Goal: Information Seeking & Learning: Check status

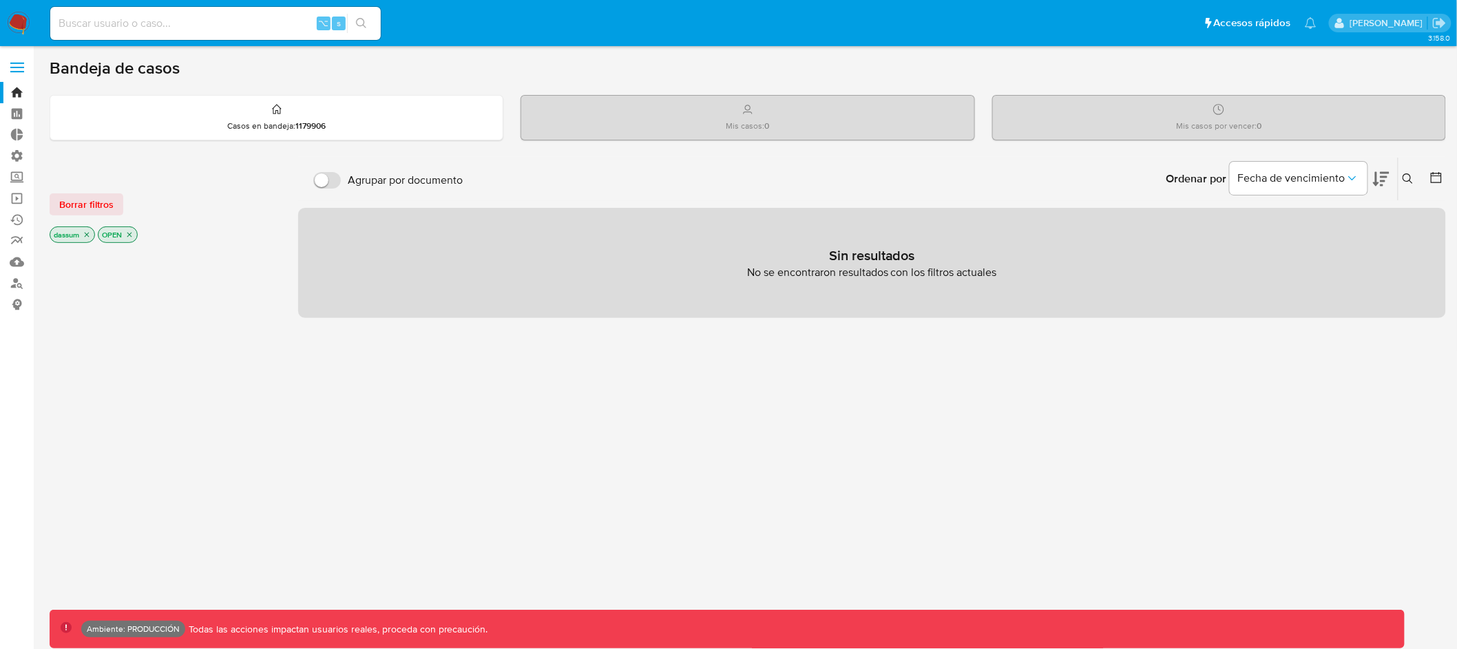
click at [11, 67] on span at bounding box center [17, 68] width 14 height 2
click at [0, 0] on input "checkbox" at bounding box center [0, 0] width 0 height 0
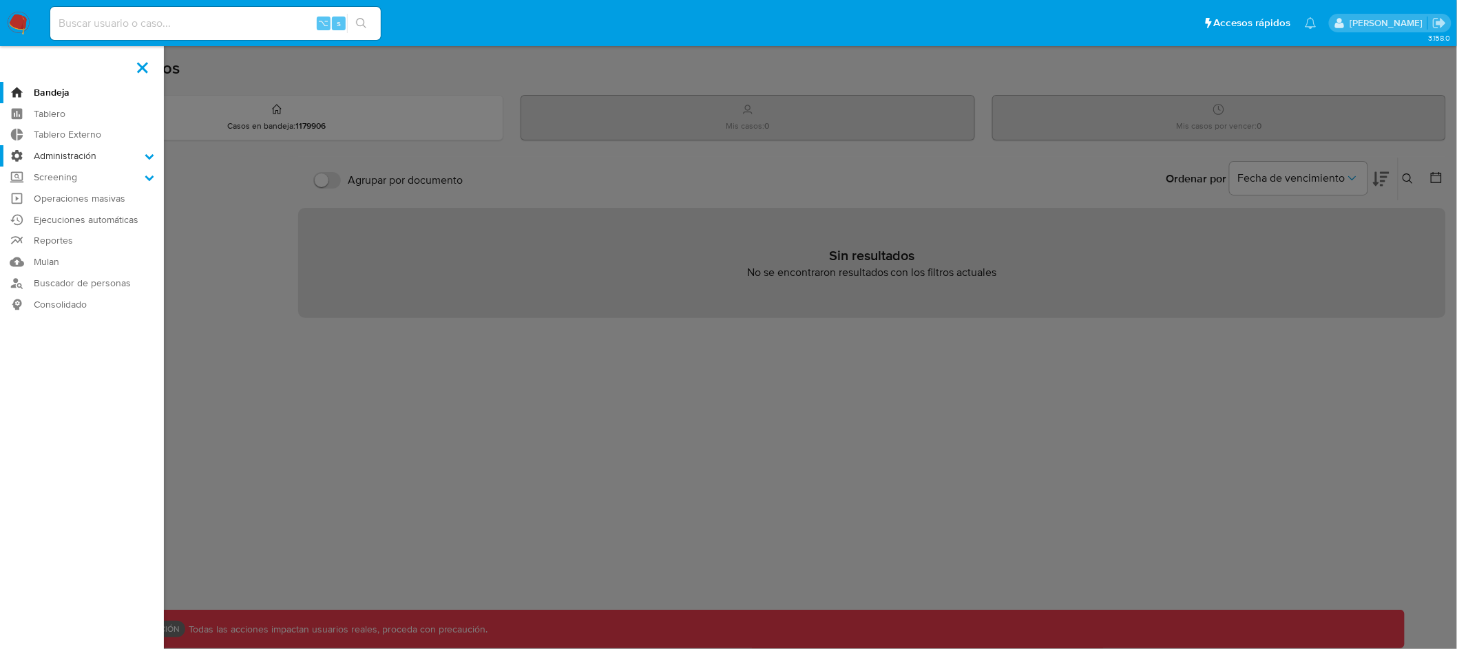
click at [151, 154] on icon at bounding box center [150, 156] width 10 height 10
click at [0, 0] on input "Administración" at bounding box center [0, 0] width 0 height 0
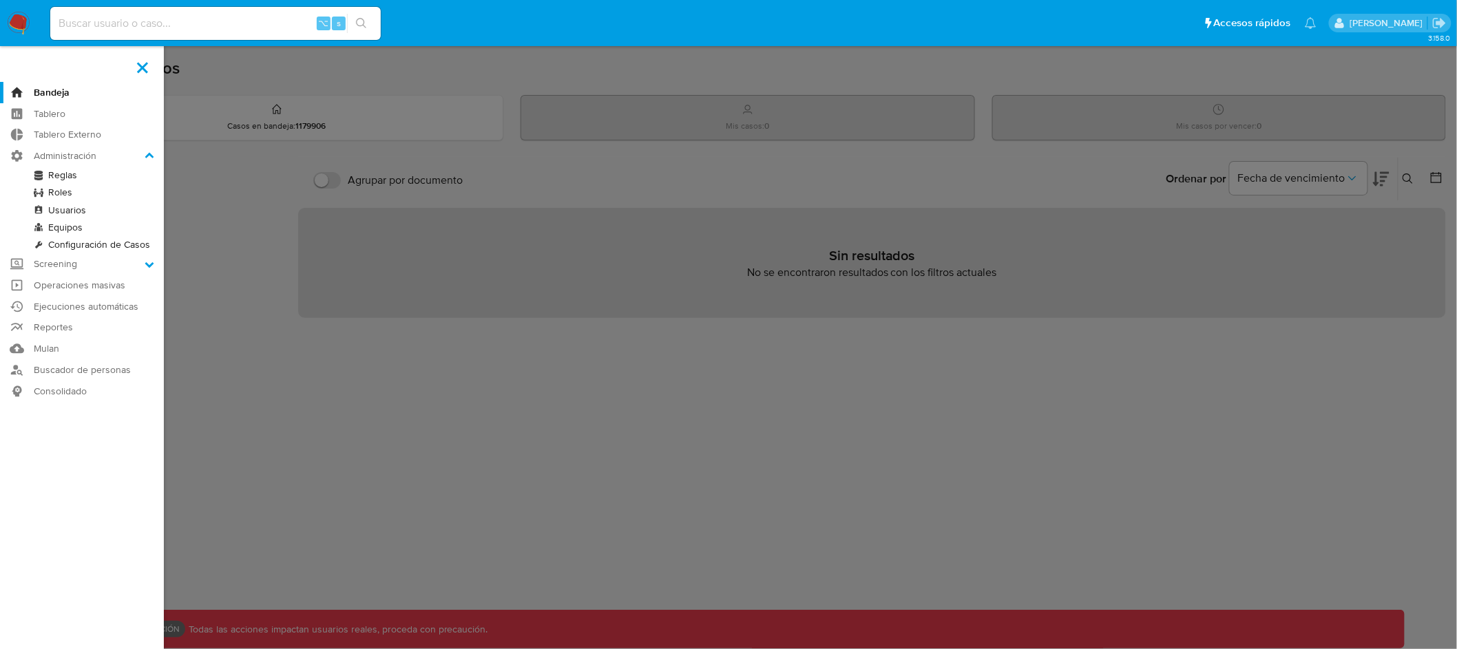
click at [63, 174] on link "Reglas" at bounding box center [82, 175] width 164 height 17
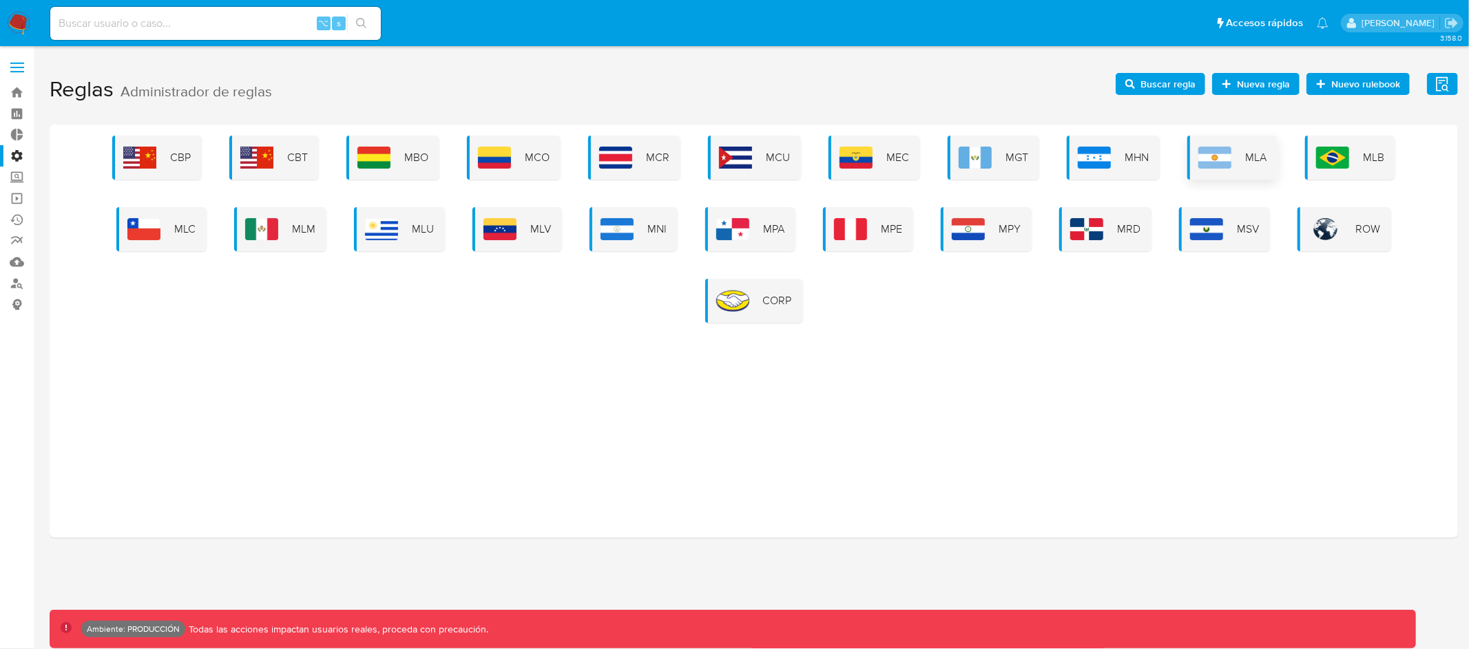
click at [1226, 171] on div "MLA" at bounding box center [1232, 158] width 90 height 44
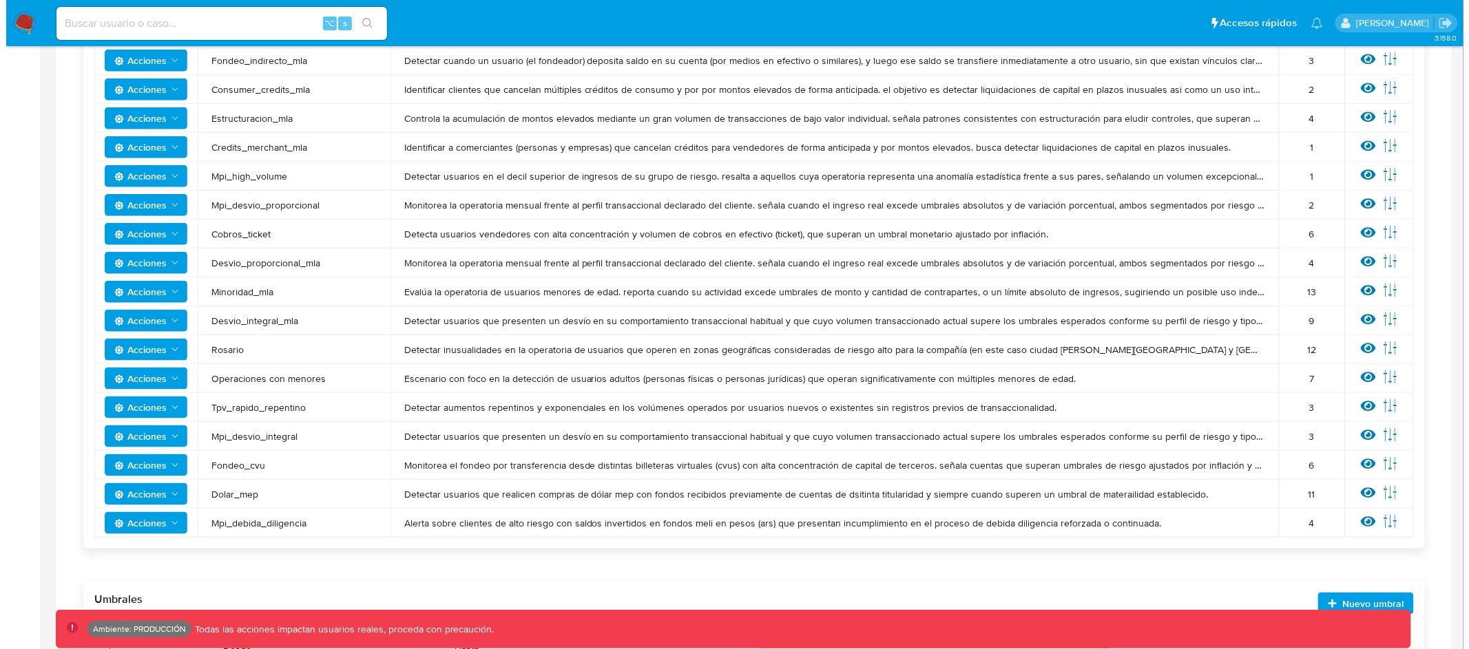
scroll to position [482, 0]
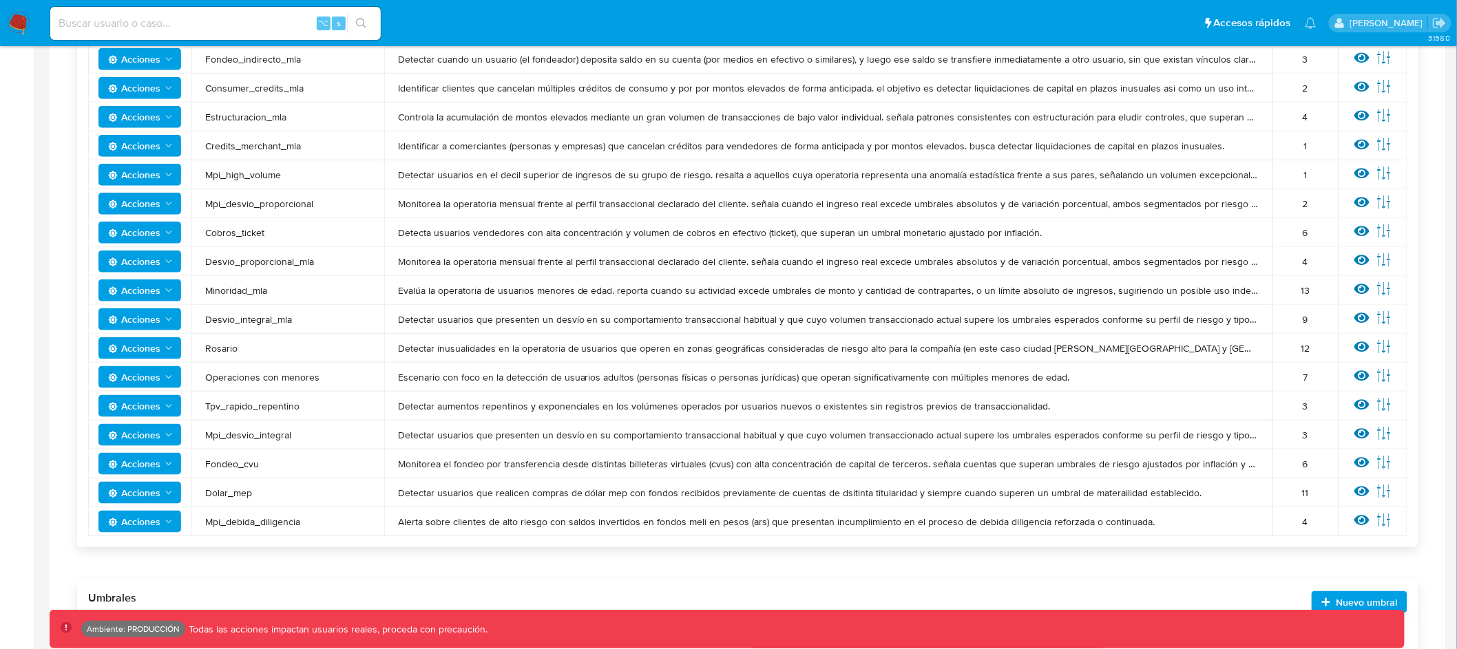
click at [163, 350] on icon "Acciones" at bounding box center [168, 348] width 11 height 11
click at [1365, 346] on icon at bounding box center [1361, 347] width 15 height 10
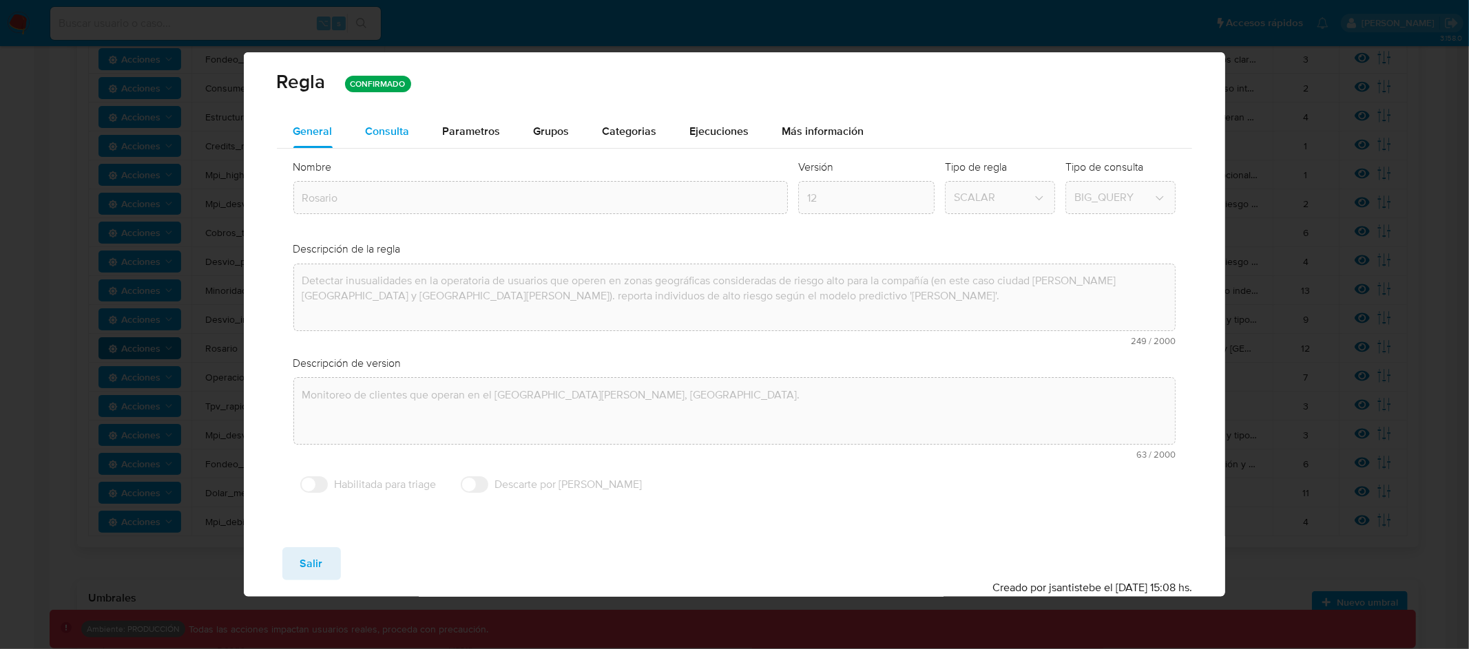
click at [381, 137] on span "Consulta" at bounding box center [388, 131] width 44 height 16
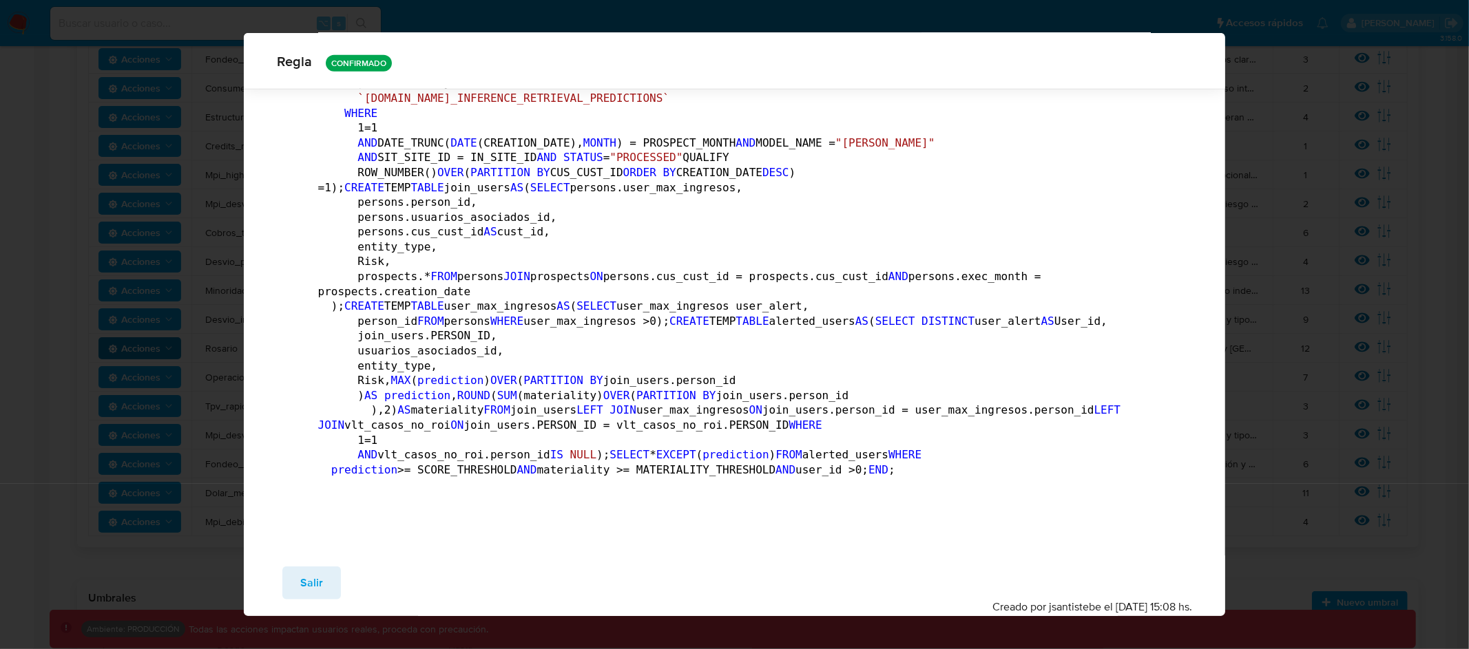
scroll to position [2495, 0]
click at [128, 291] on div "[PERSON_NAME] CONFIRMADO General Consulta Parametros Grupos Categorias Ejecucio…" at bounding box center [734, 324] width 1469 height 649
click at [313, 583] on span "Salir" at bounding box center [311, 583] width 23 height 30
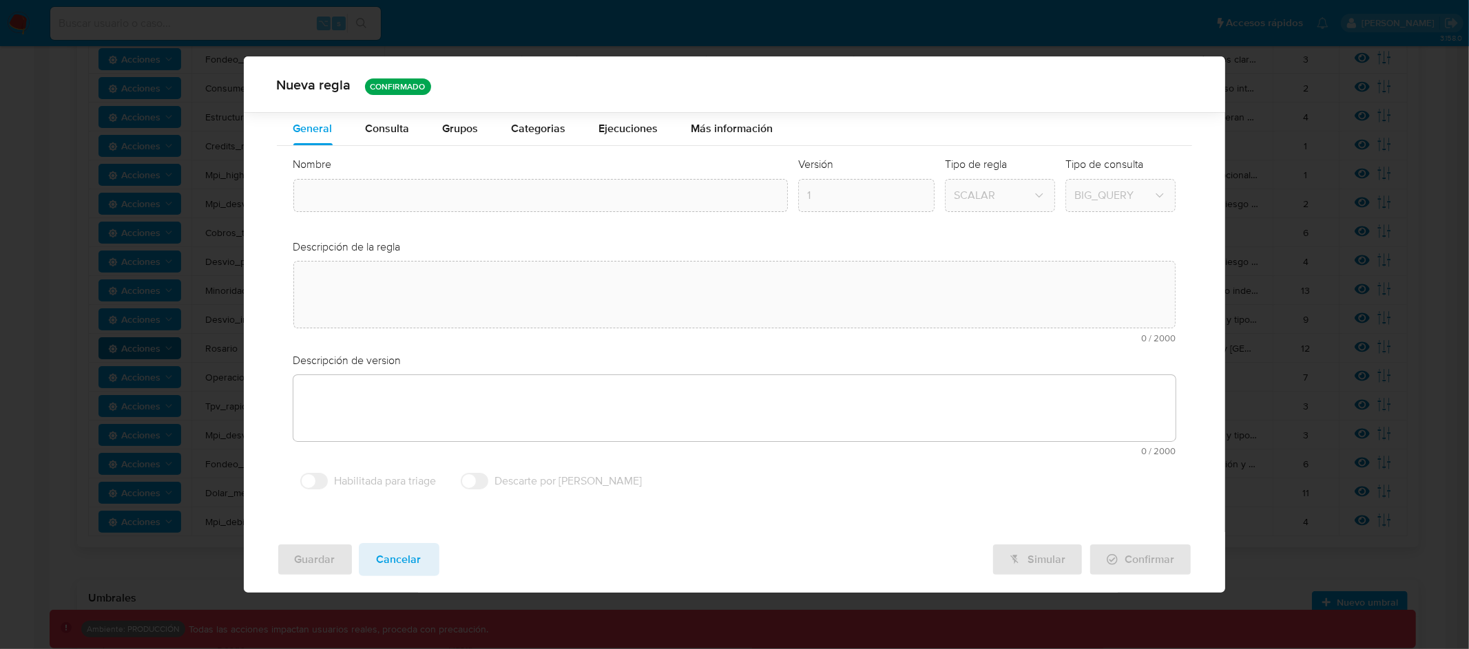
type textarea "Detectar inusualidades en la operatoria de usuarios que operen en zonas geográf…"
type textarea "Monitoreo de clientes que operan en el [GEOGRAPHIC_DATA][PERSON_NAME], [GEOGRAP…"
type input "Rosario"
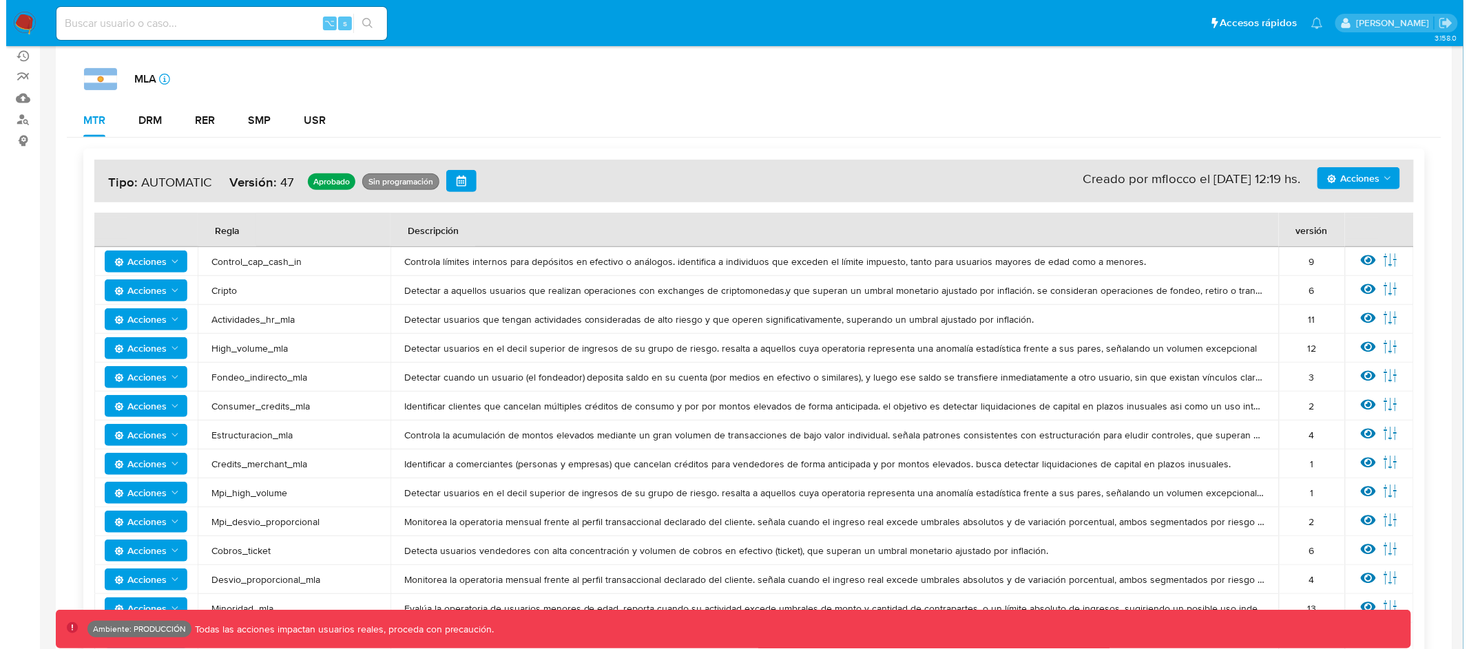
scroll to position [185, 0]
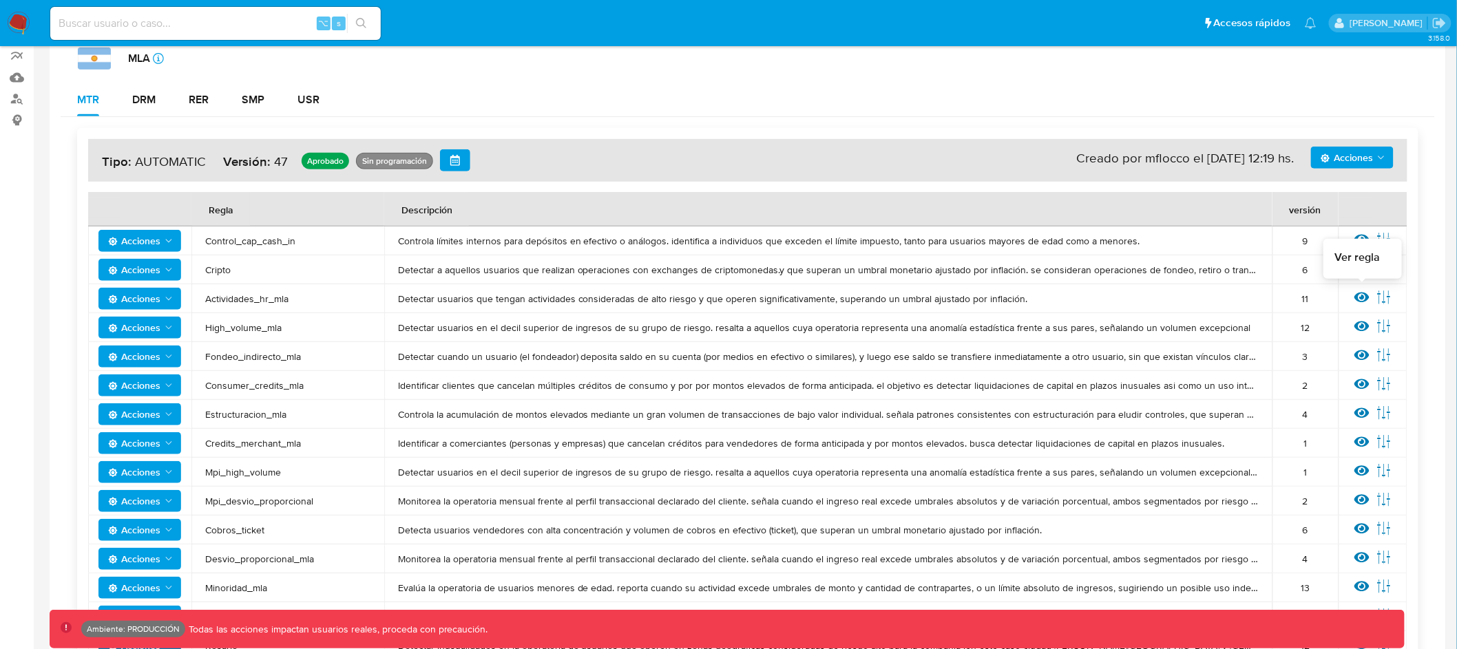
click at [1364, 301] on icon at bounding box center [1361, 298] width 15 height 10
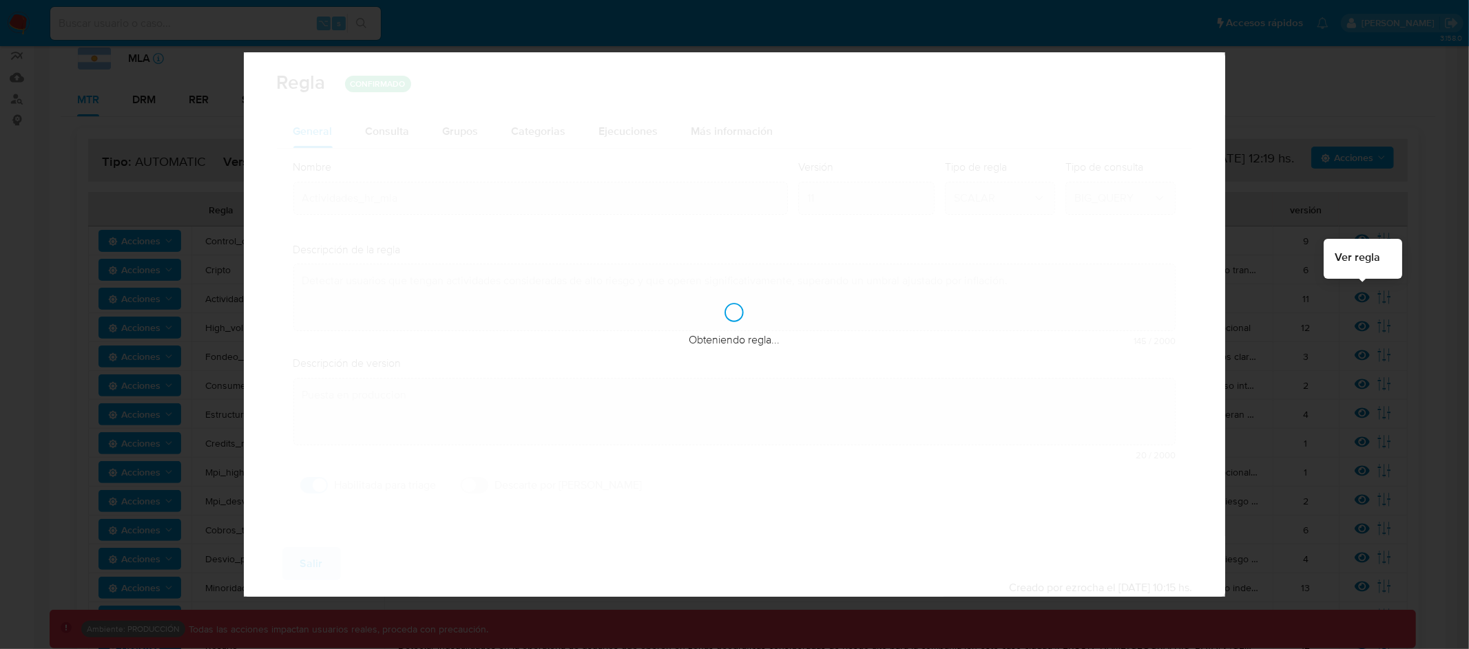
checkbox input "true"
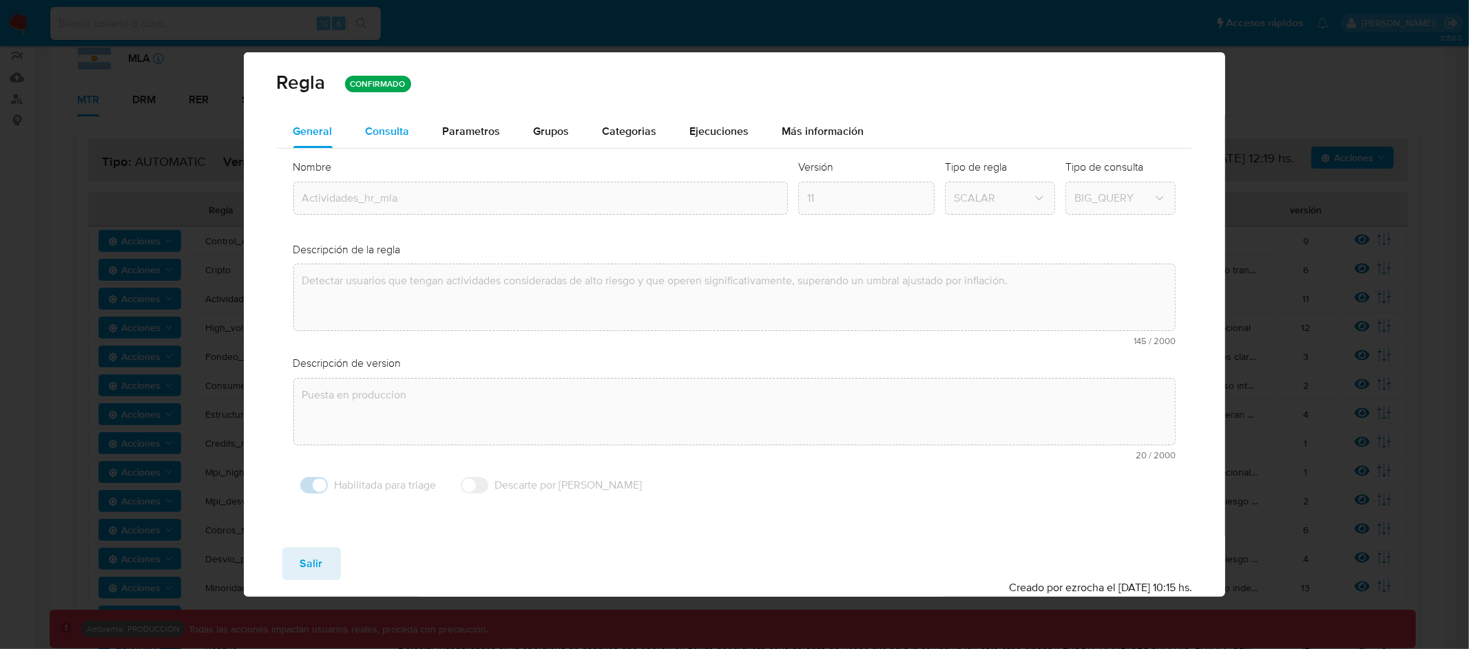
click at [402, 129] on span "Consulta" at bounding box center [388, 131] width 44 height 16
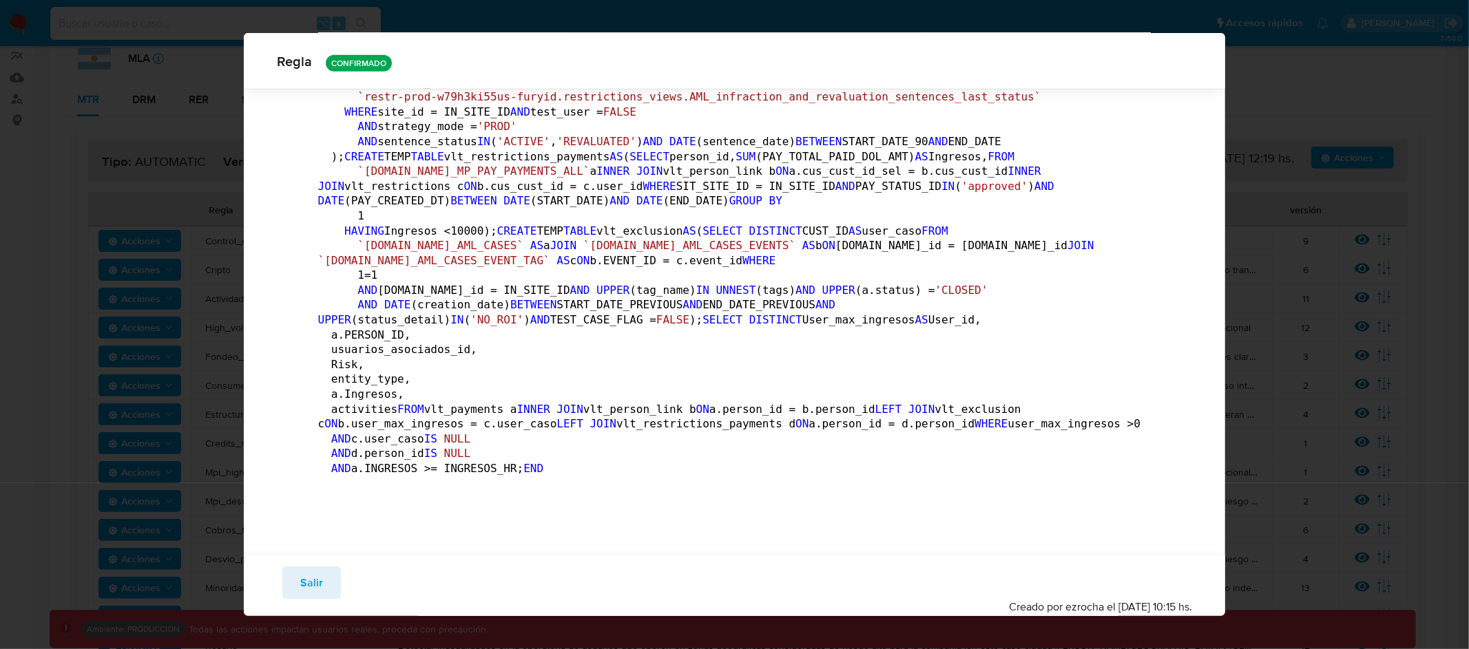
scroll to position [3892, 0]
click at [167, 321] on div "[PERSON_NAME] CONFIRMADO General Consulta Parametros Grupos Categorias Ejecucio…" at bounding box center [734, 324] width 1469 height 649
click at [286, 583] on button "Salir" at bounding box center [311, 583] width 59 height 33
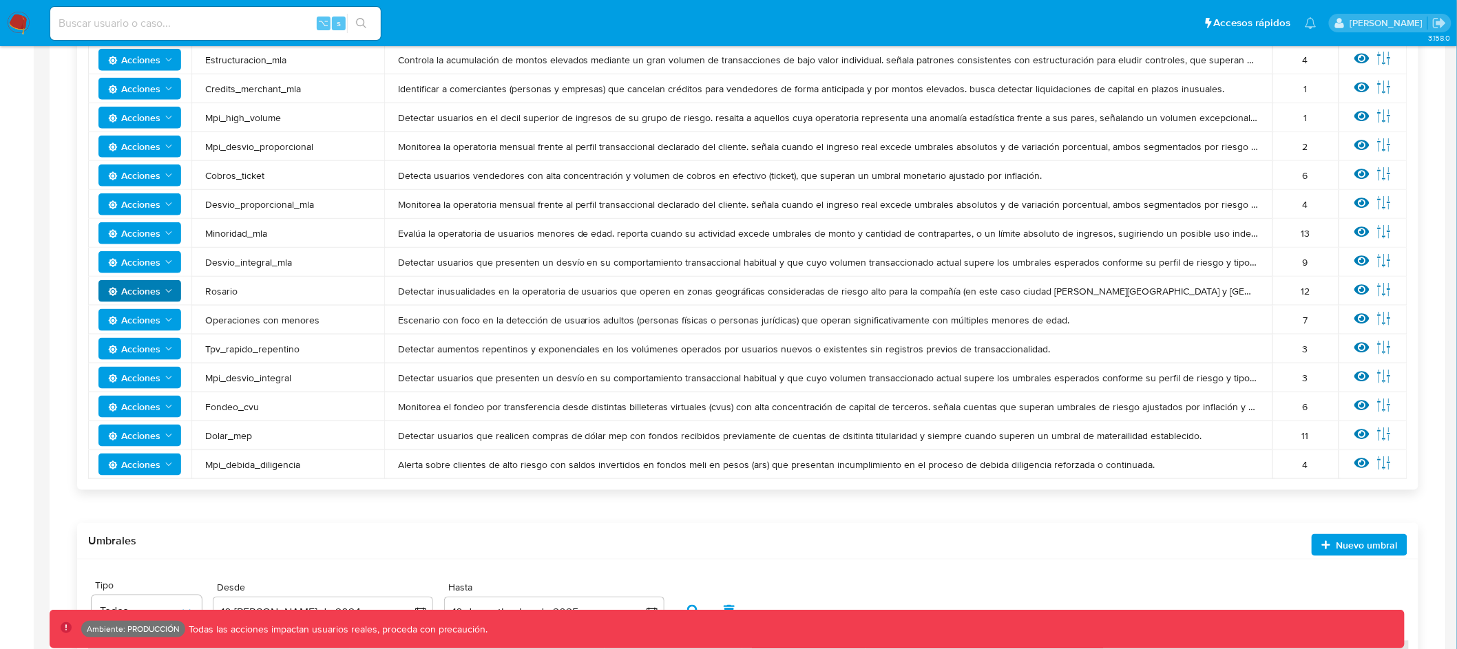
scroll to position [541, 0]
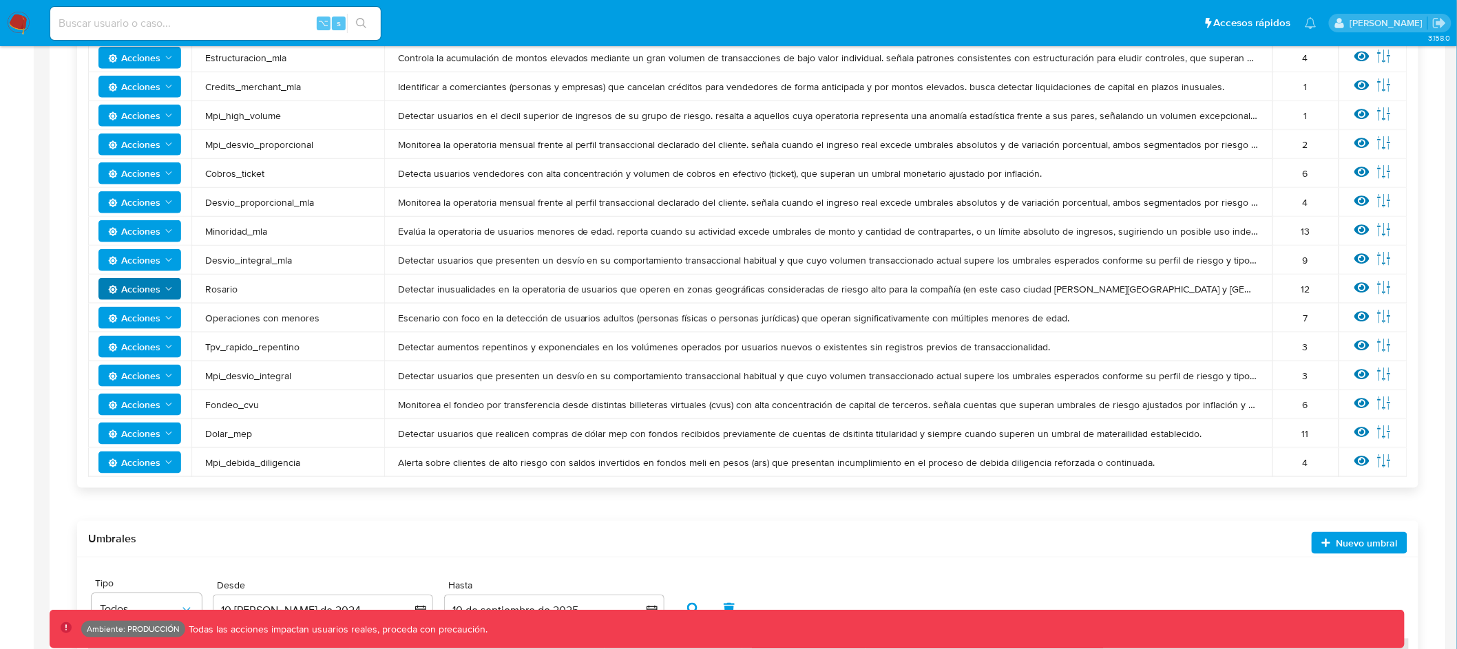
click at [226, 23] on input at bounding box center [215, 23] width 331 height 18
type input "assum.[PERSON_NAME]"
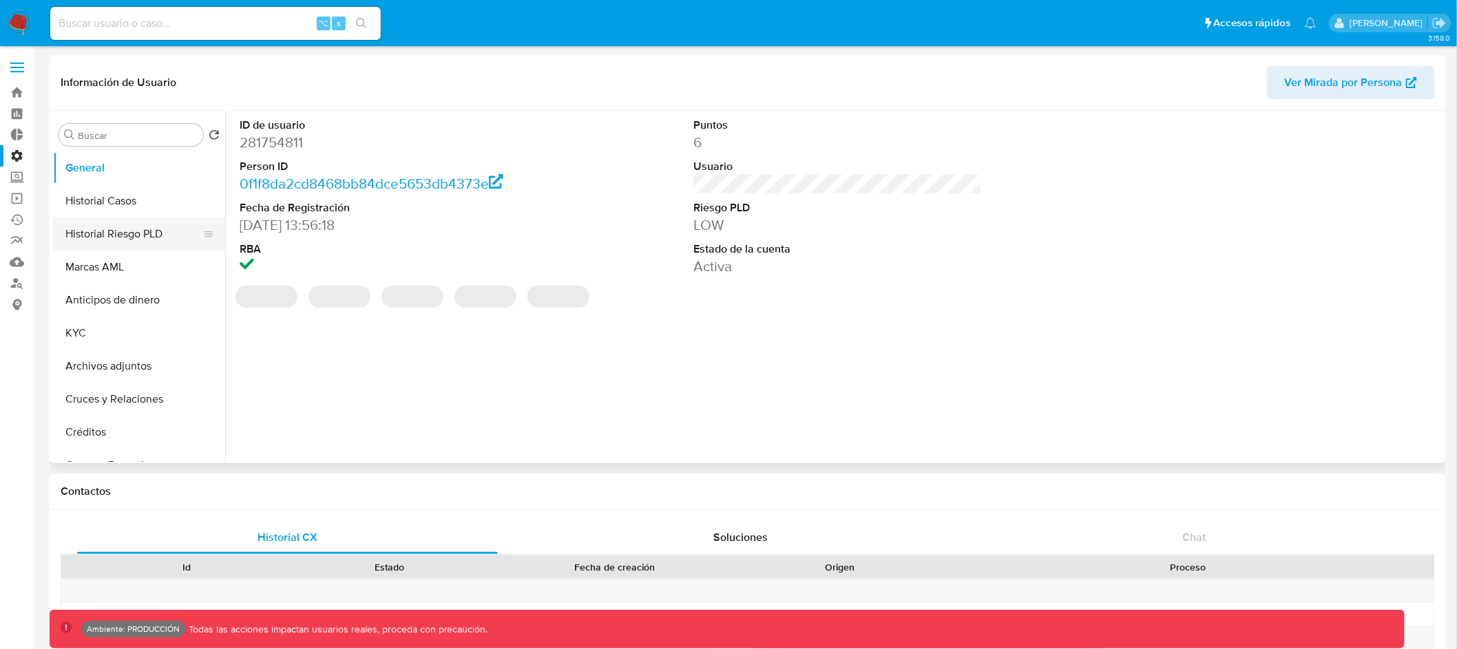
click at [163, 235] on button "Historial Riesgo PLD" at bounding box center [133, 234] width 161 height 33
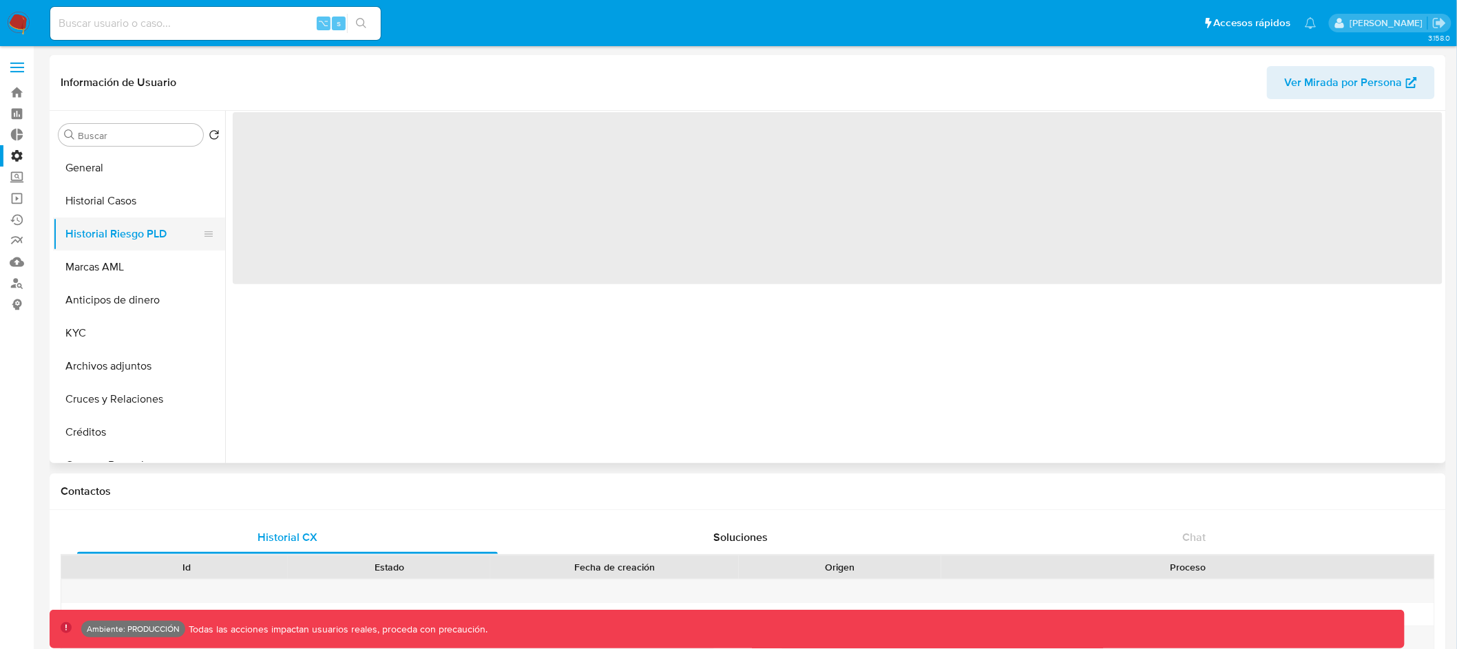
select select "10"
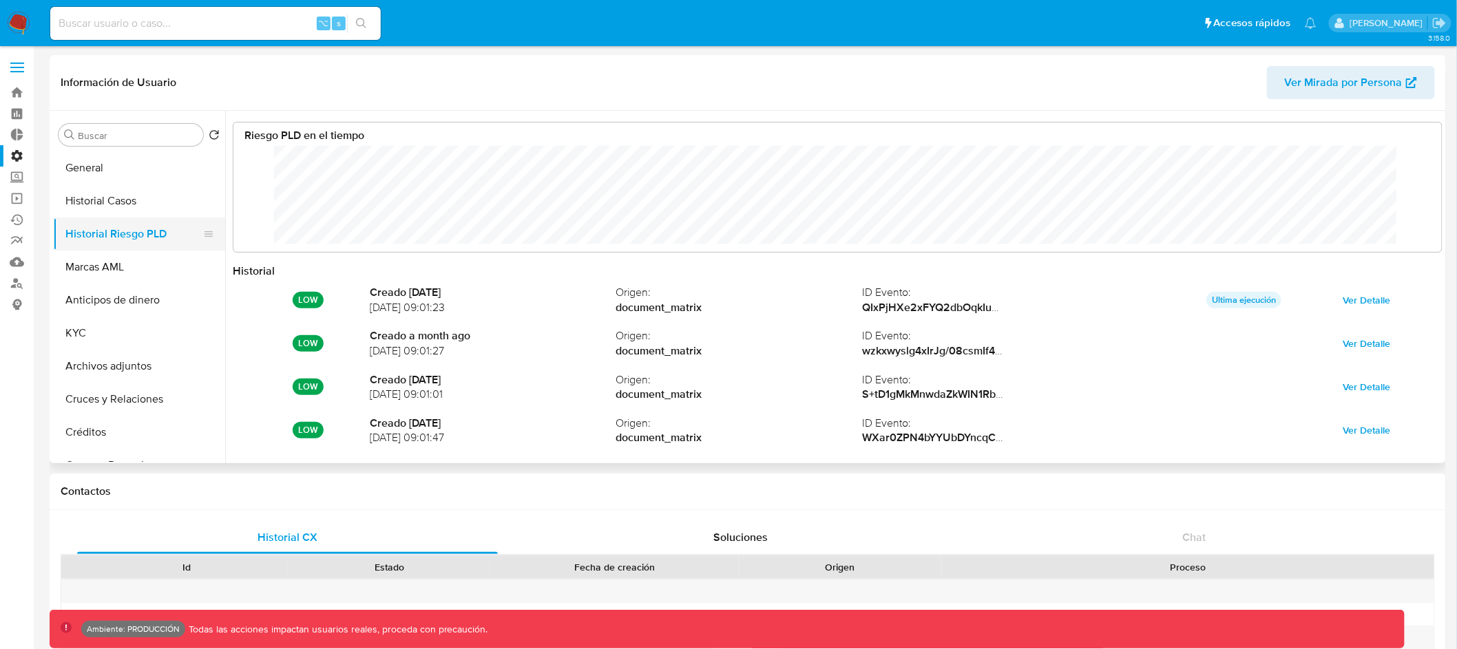
scroll to position [103, 1181]
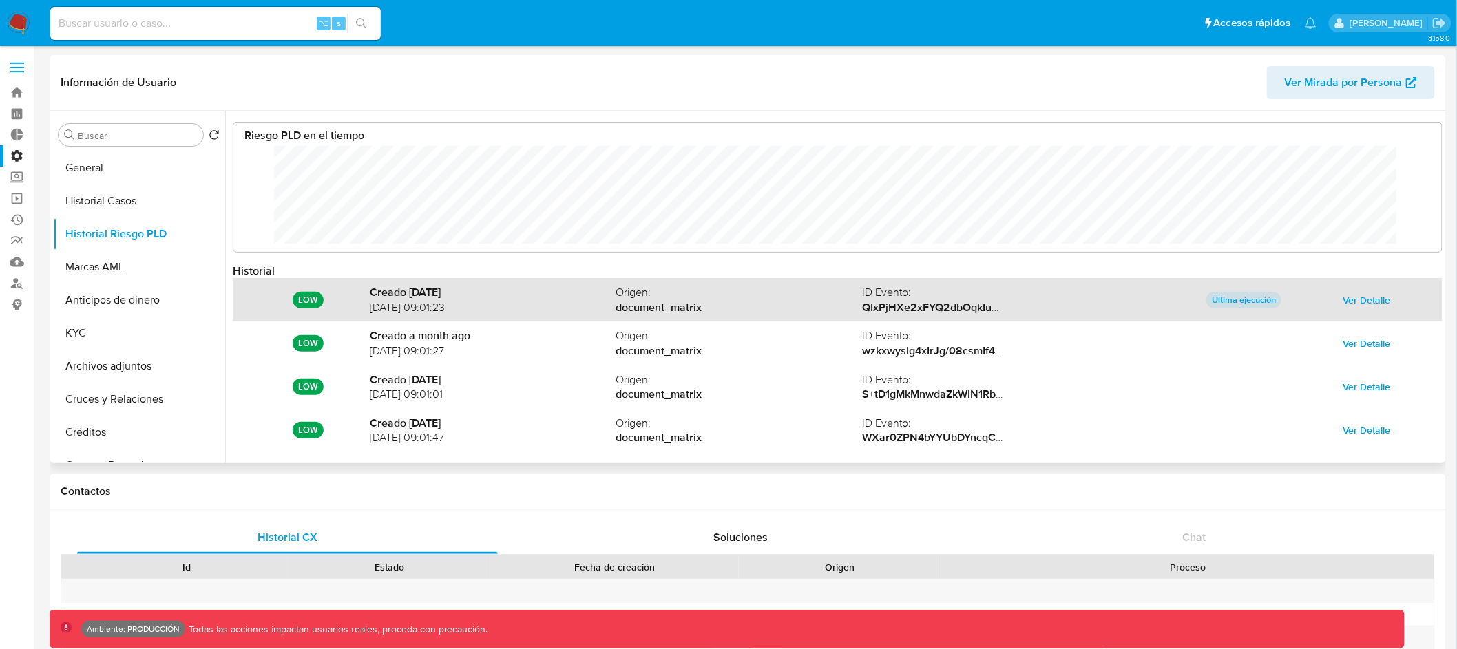
click at [1353, 304] on span "Ver Detalle" at bounding box center [1367, 300] width 48 height 19
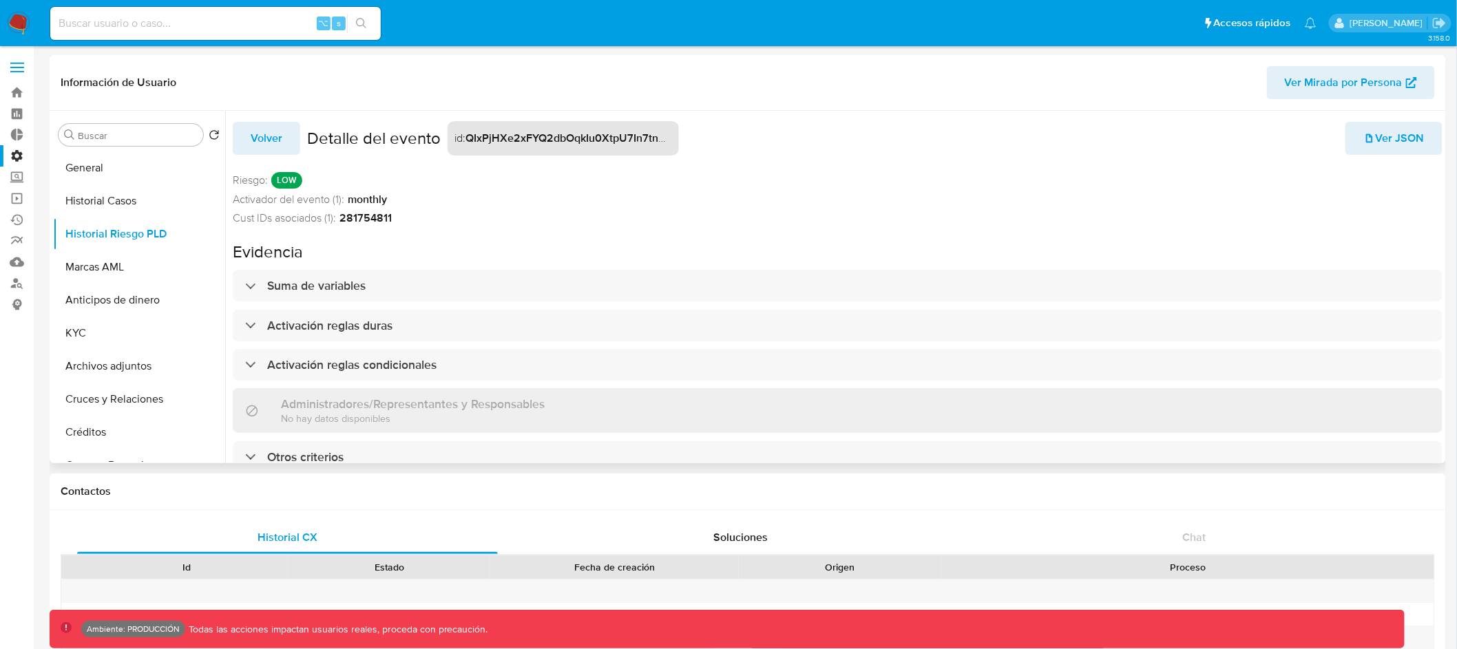
scroll to position [6, 0]
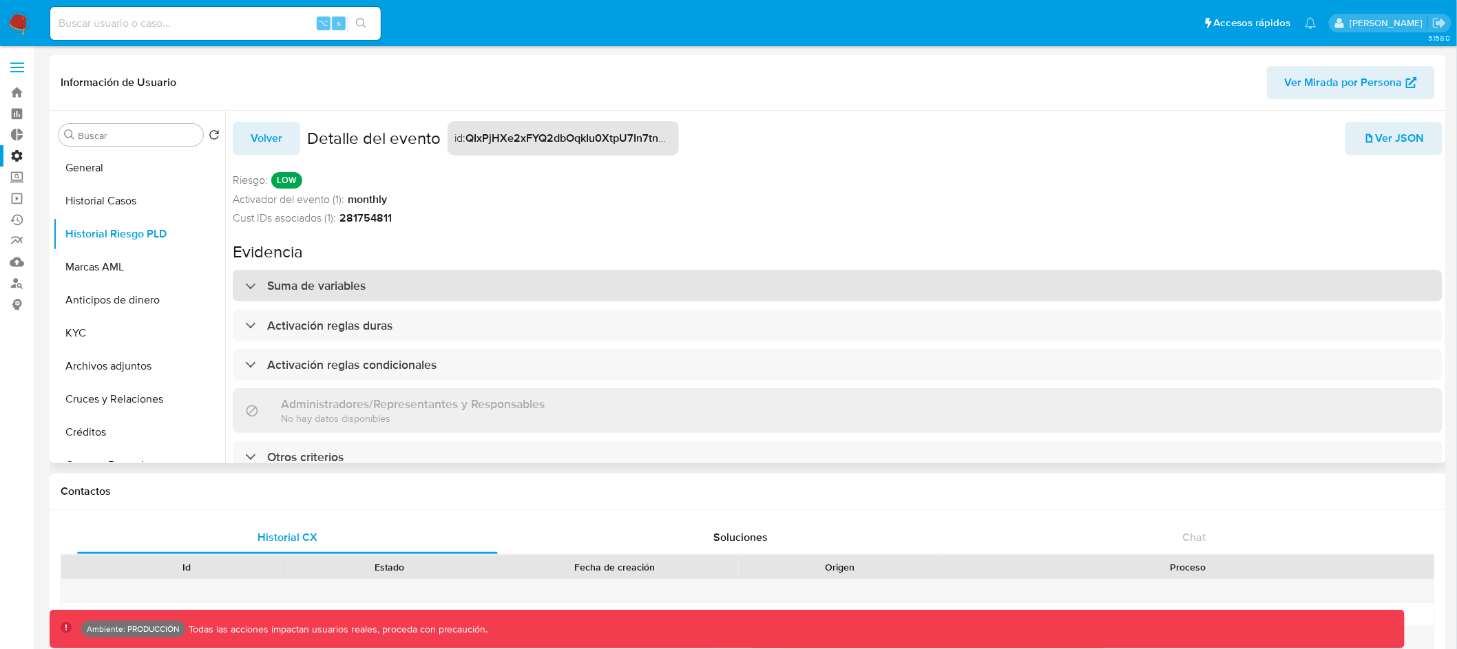
click at [519, 270] on div "Suma de variables" at bounding box center [838, 286] width 1210 height 32
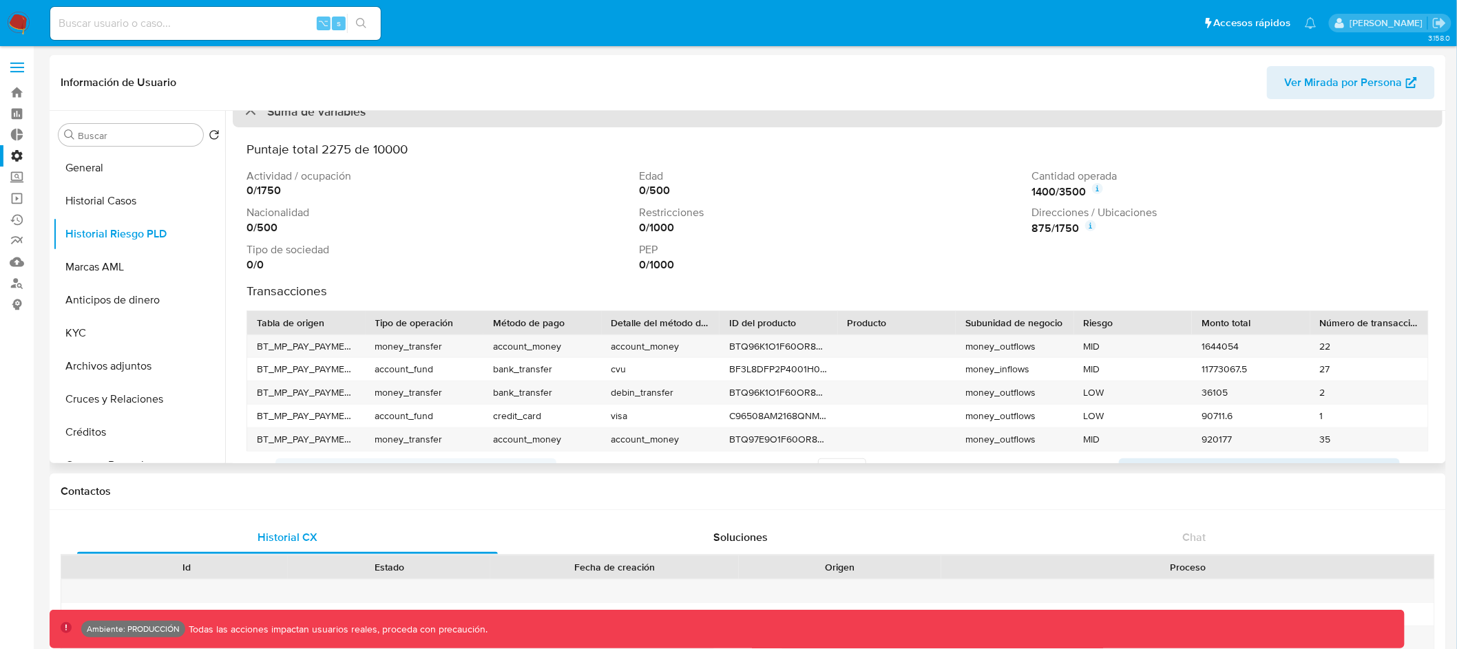
scroll to position [196, 0]
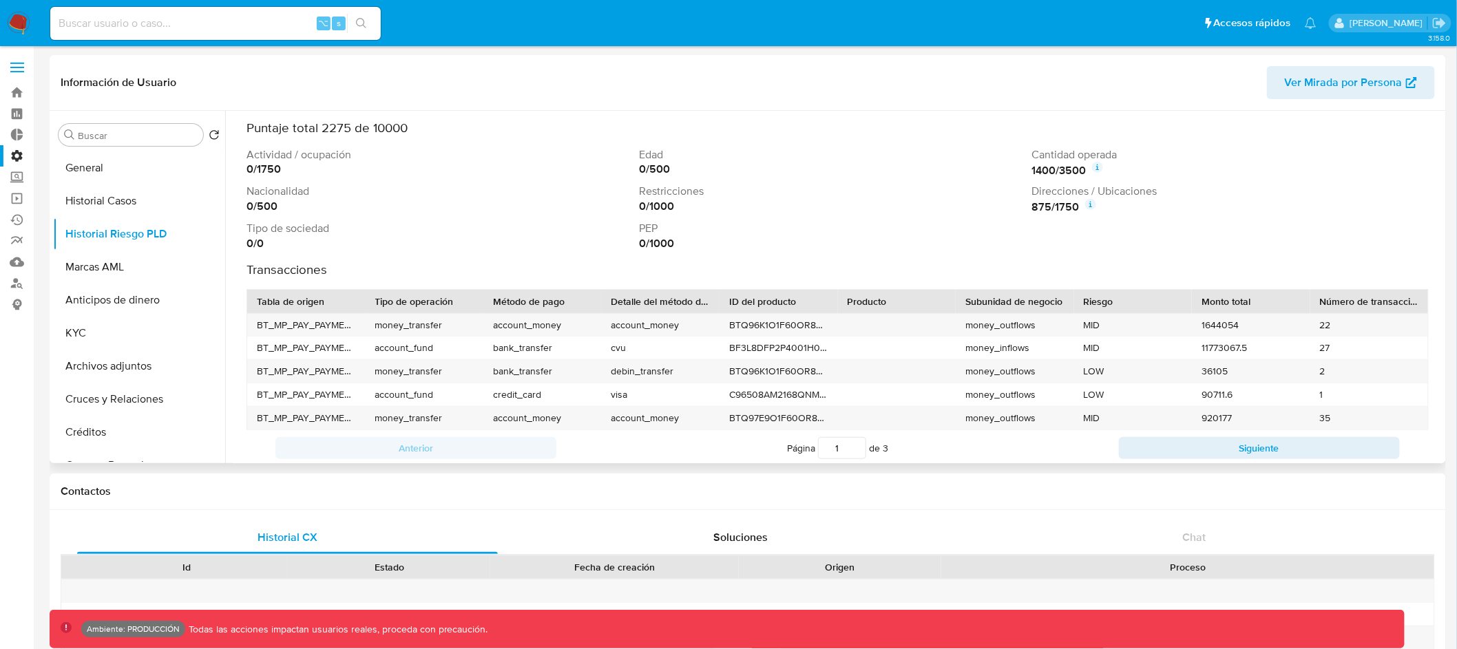
click at [1089, 204] on icon at bounding box center [1090, 204] width 11 height 11
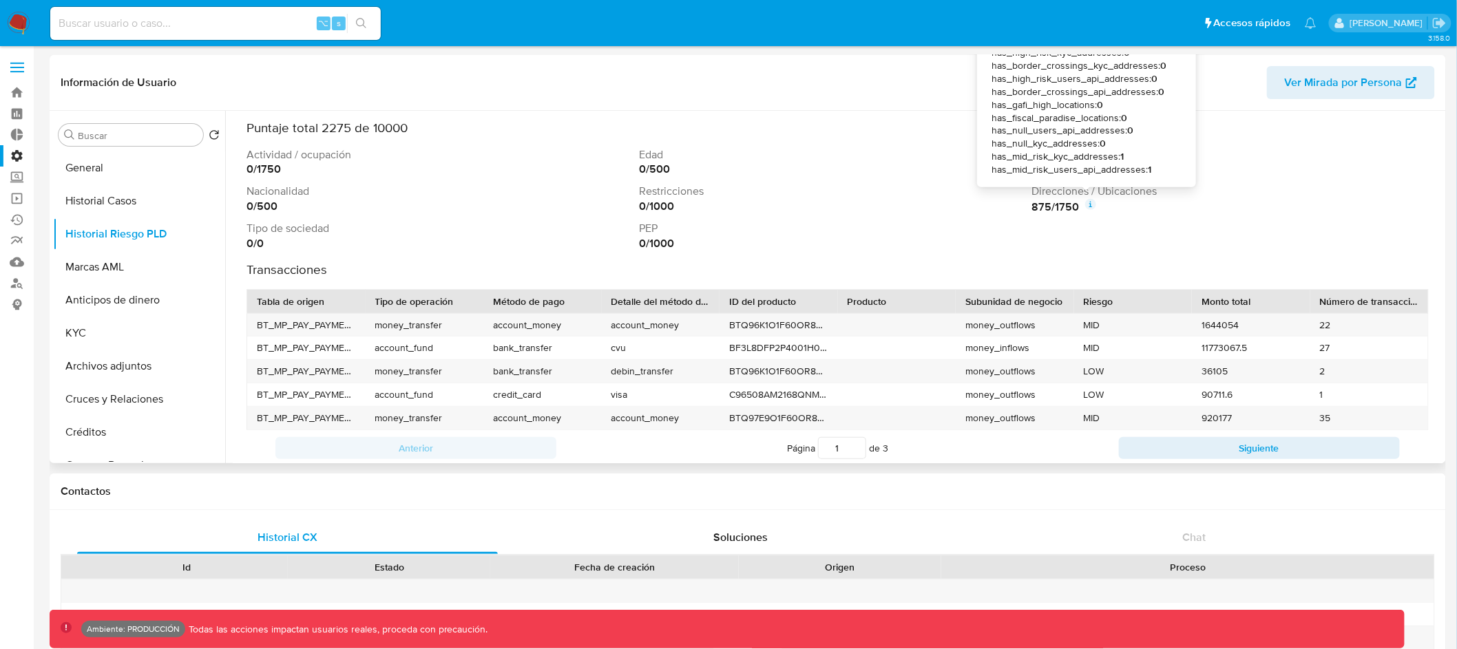
click at [1089, 204] on icon at bounding box center [1090, 204] width 11 height 11
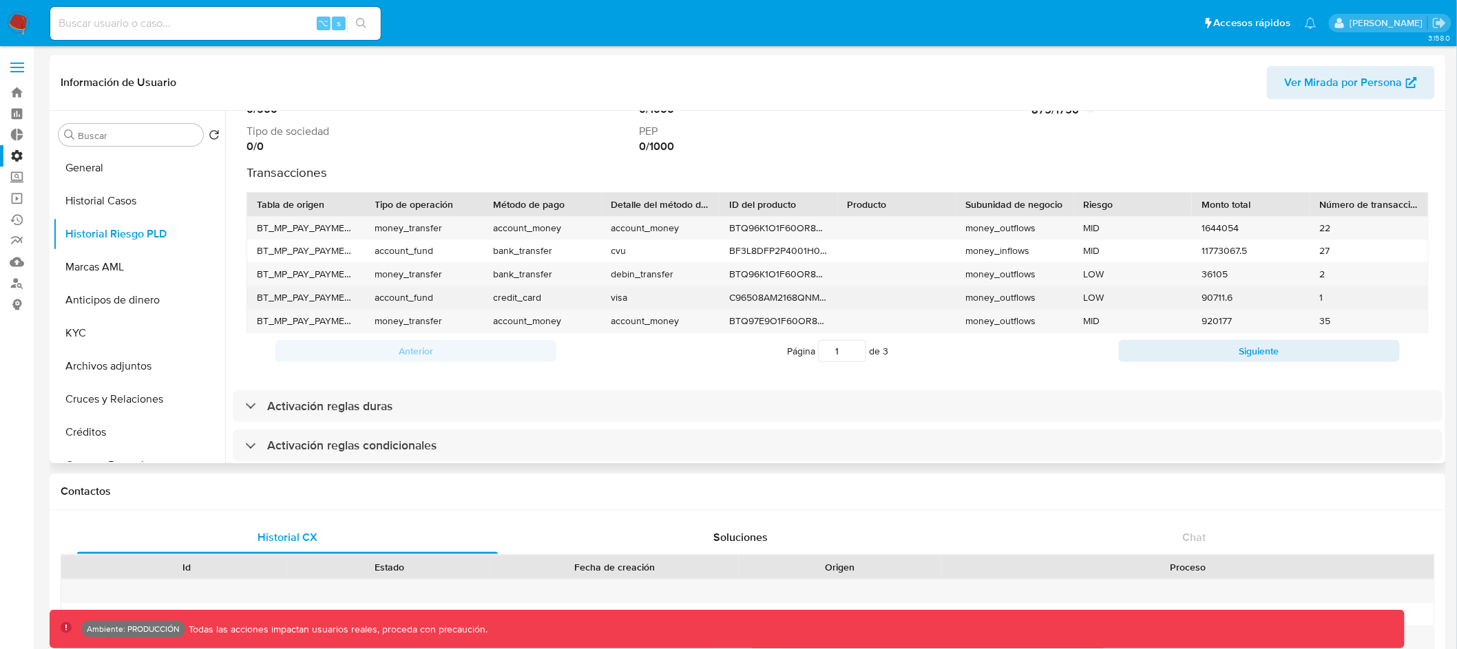
scroll to position [280, 0]
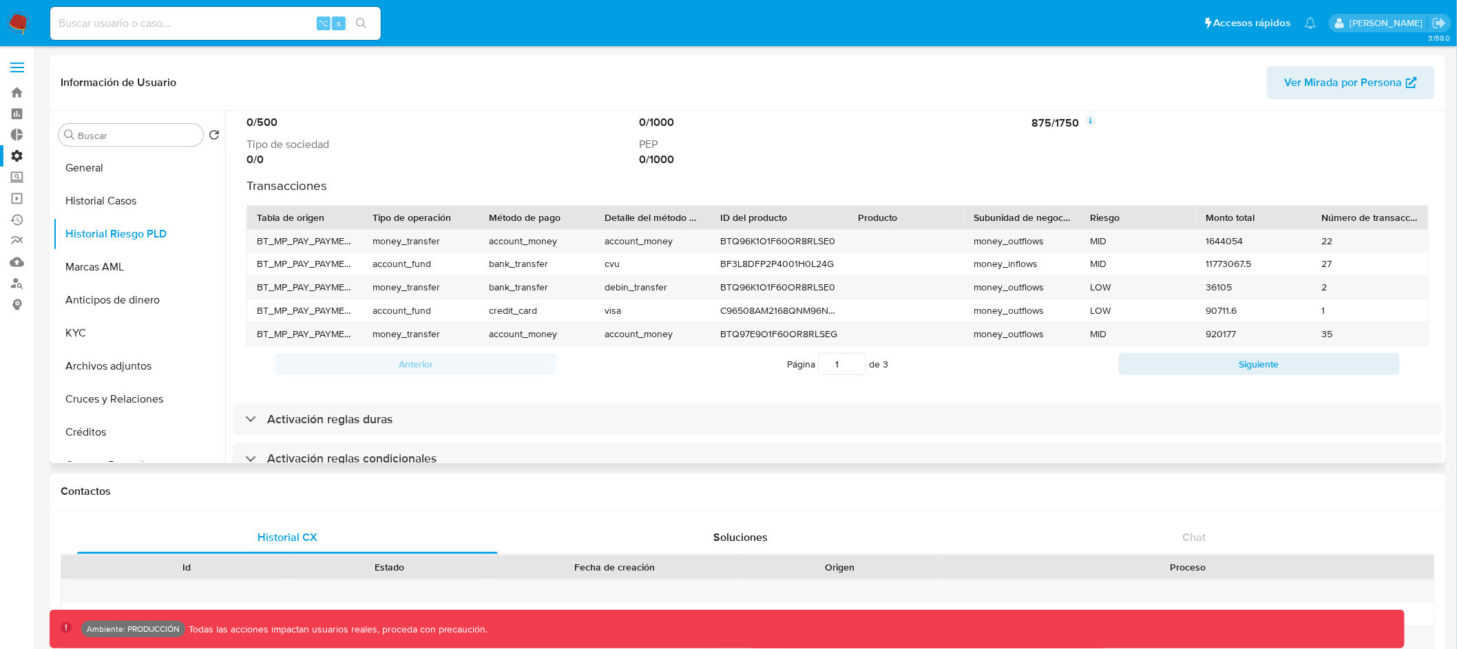
drag, startPoint x: 829, startPoint y: 220, endPoint x: 850, endPoint y: 216, distance: 21.1
click at [850, 216] on div at bounding box center [848, 217] width 25 height 23
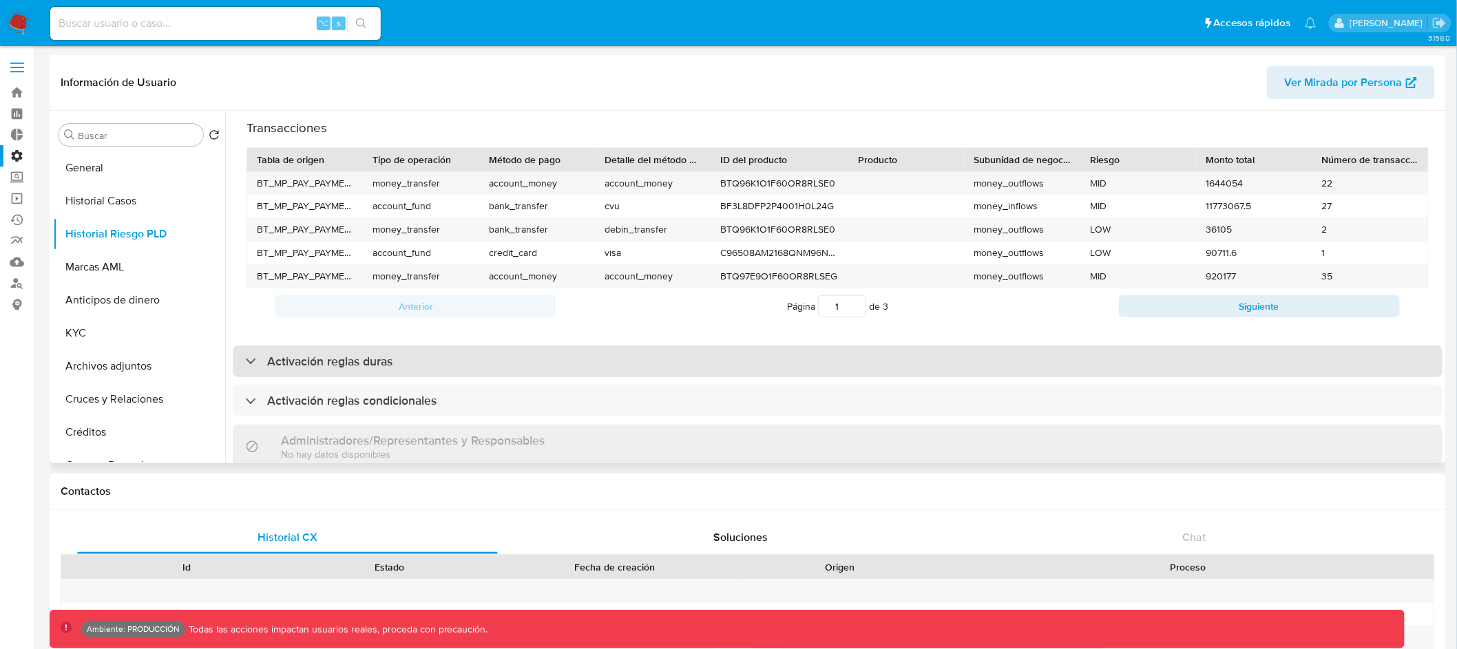
scroll to position [347, 0]
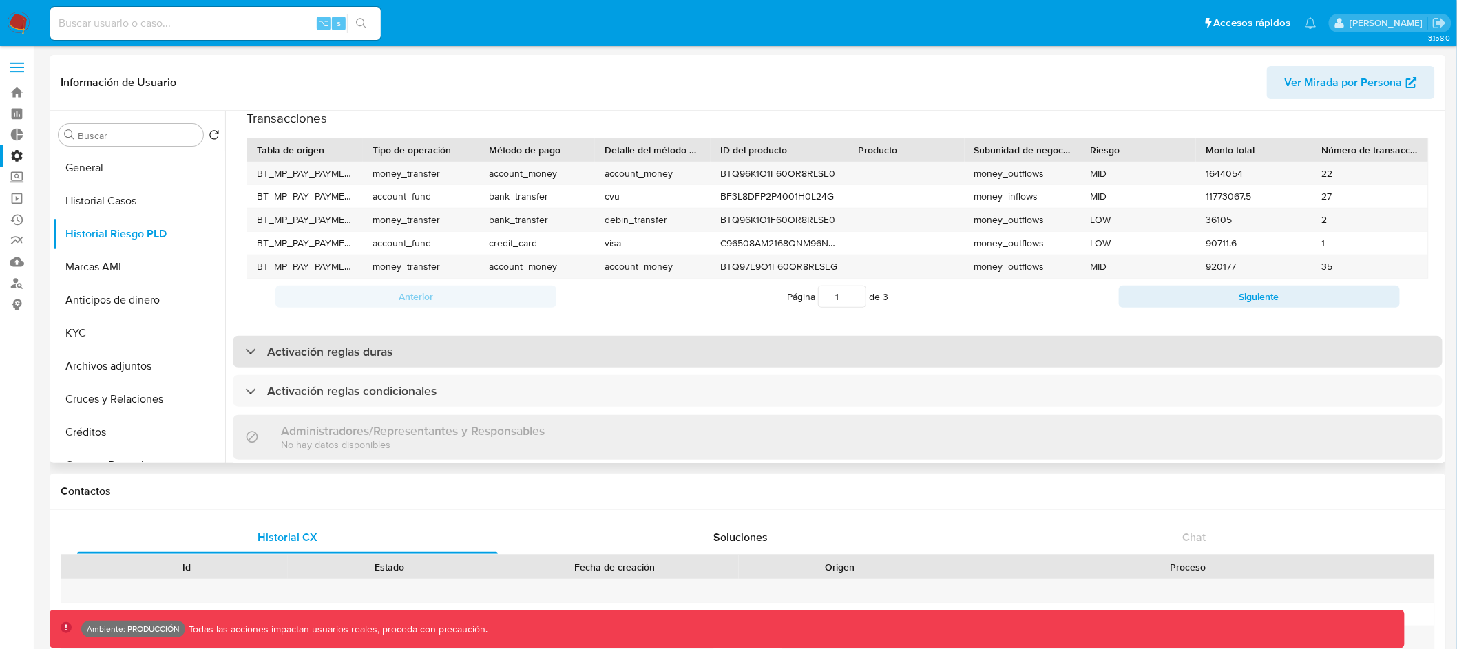
click at [918, 357] on div "Activación reglas duras" at bounding box center [838, 352] width 1210 height 32
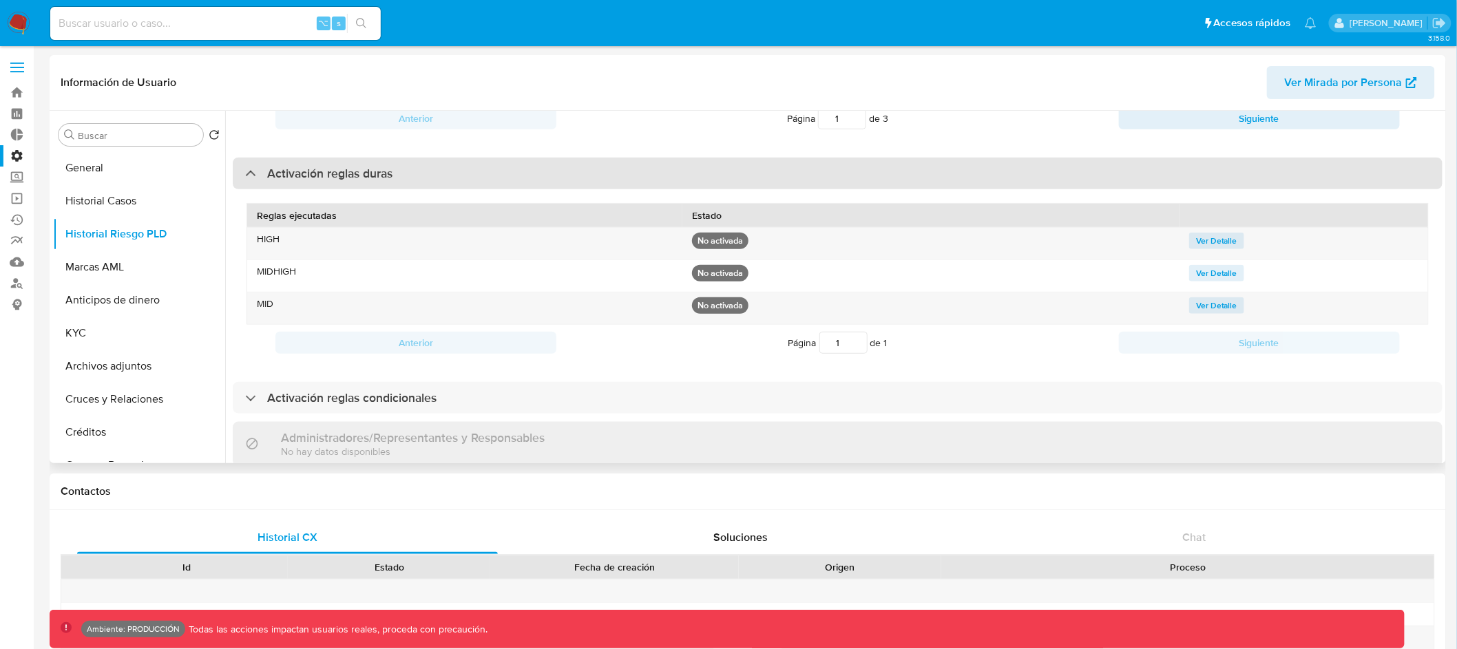
scroll to position [567, 0]
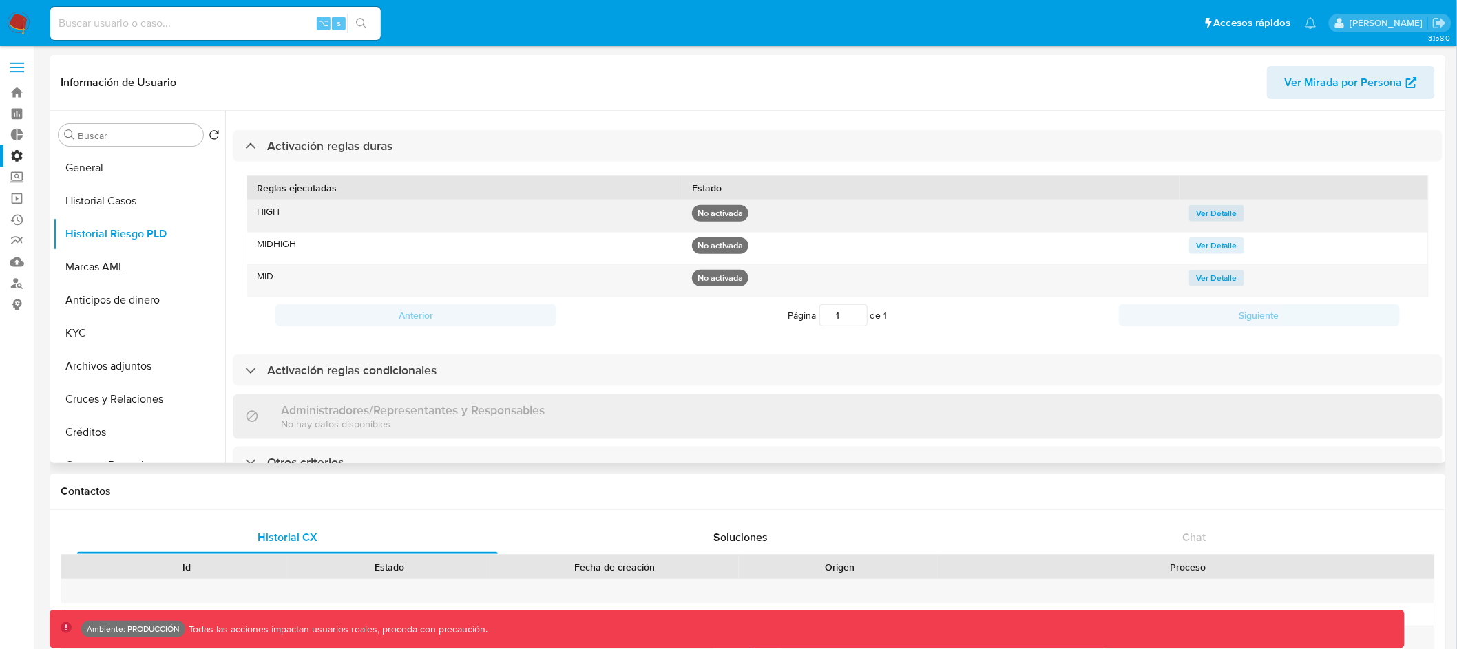
click at [1196, 207] on span "Ver Detalle" at bounding box center [1216, 214] width 41 height 14
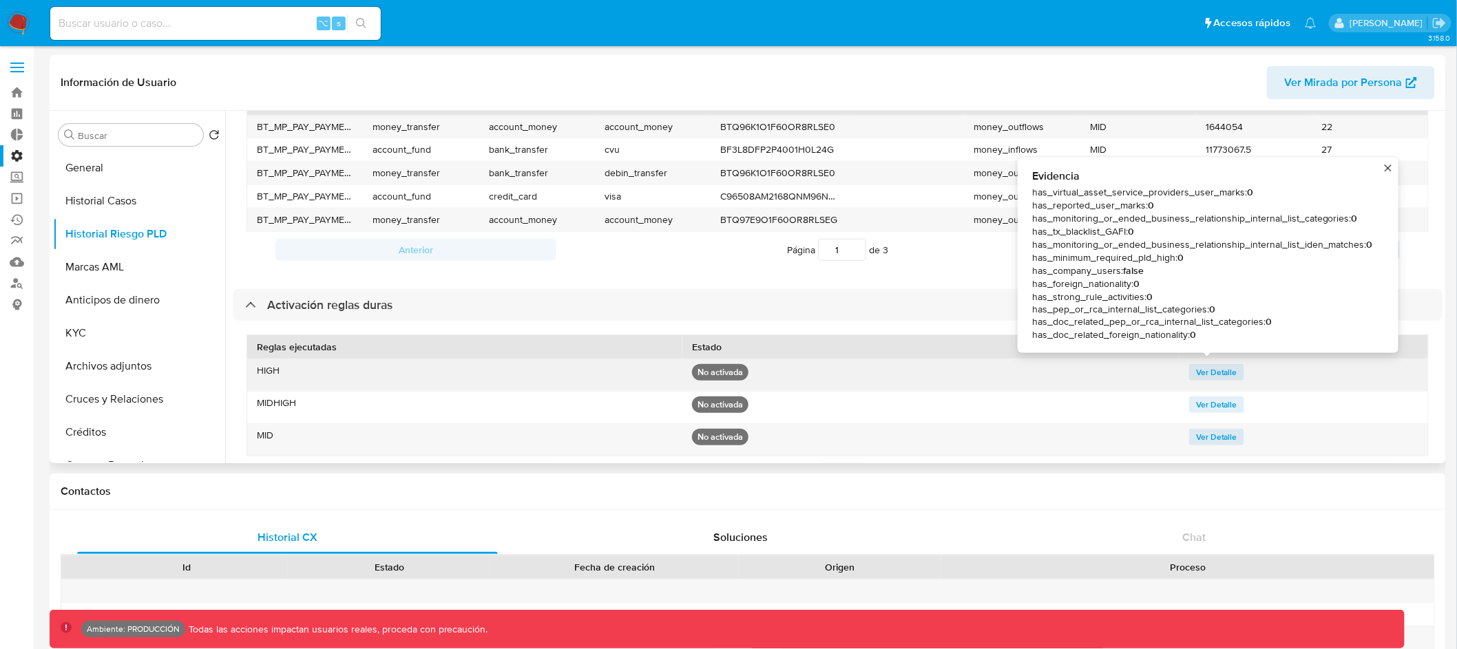
scroll to position [397, 0]
click at [1283, 371] on div "Ver Detalle Evidencia has_virtual_asset_service_providers_user_marks : 0 has_re…" at bounding box center [1303, 373] width 229 height 22
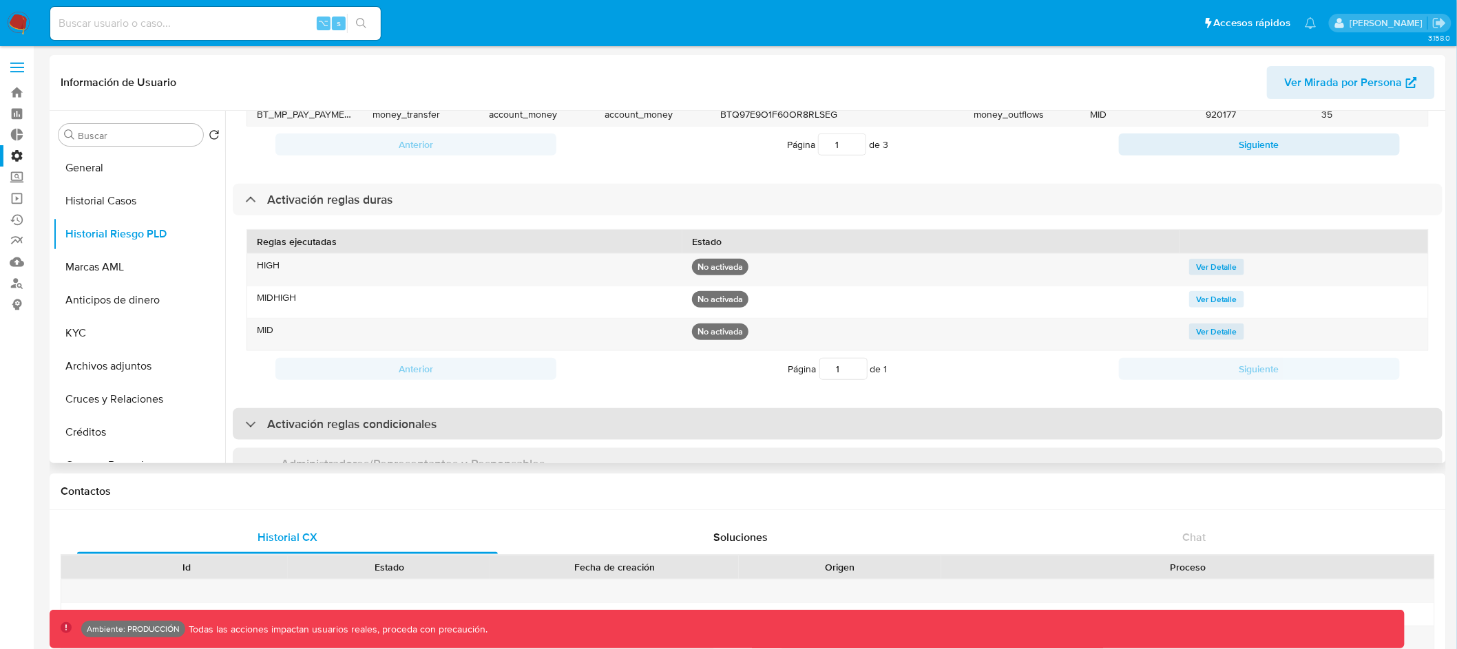
scroll to position [563, 0]
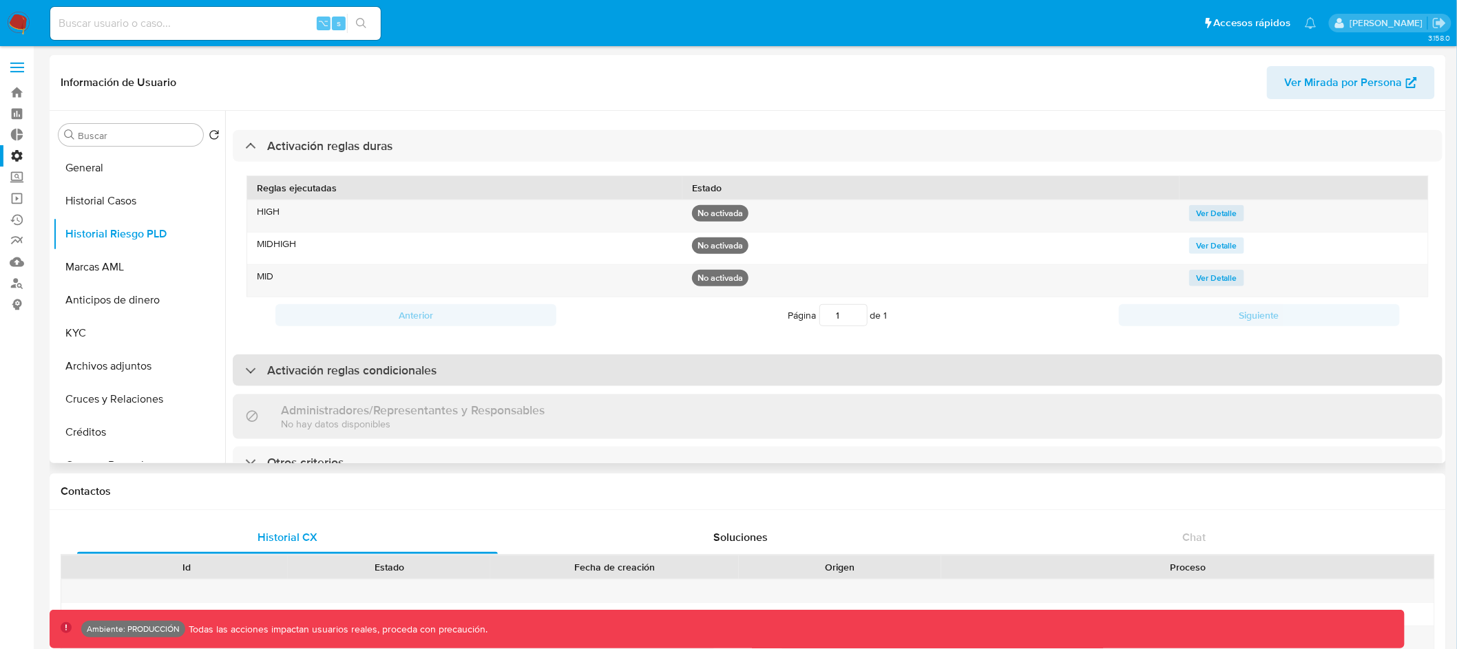
click at [1038, 362] on div "Activación reglas condicionales" at bounding box center [838, 371] width 1210 height 32
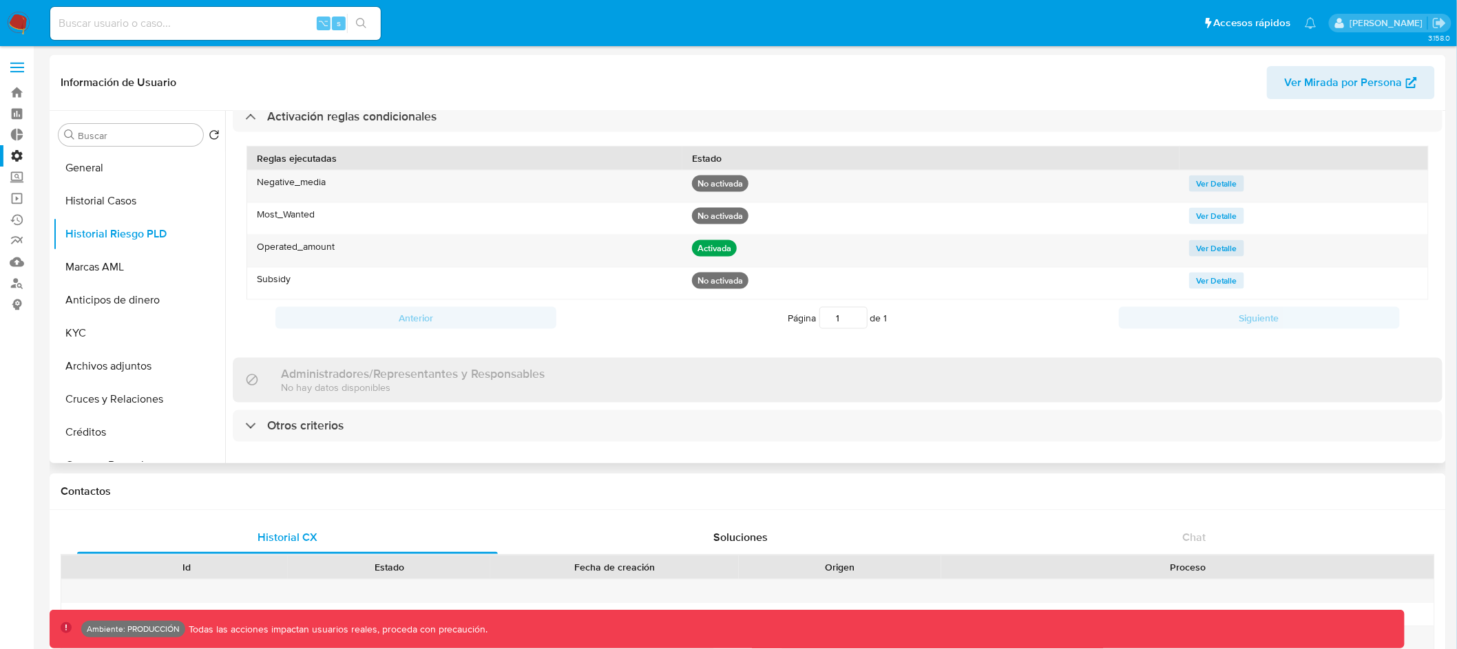
scroll to position [39, 0]
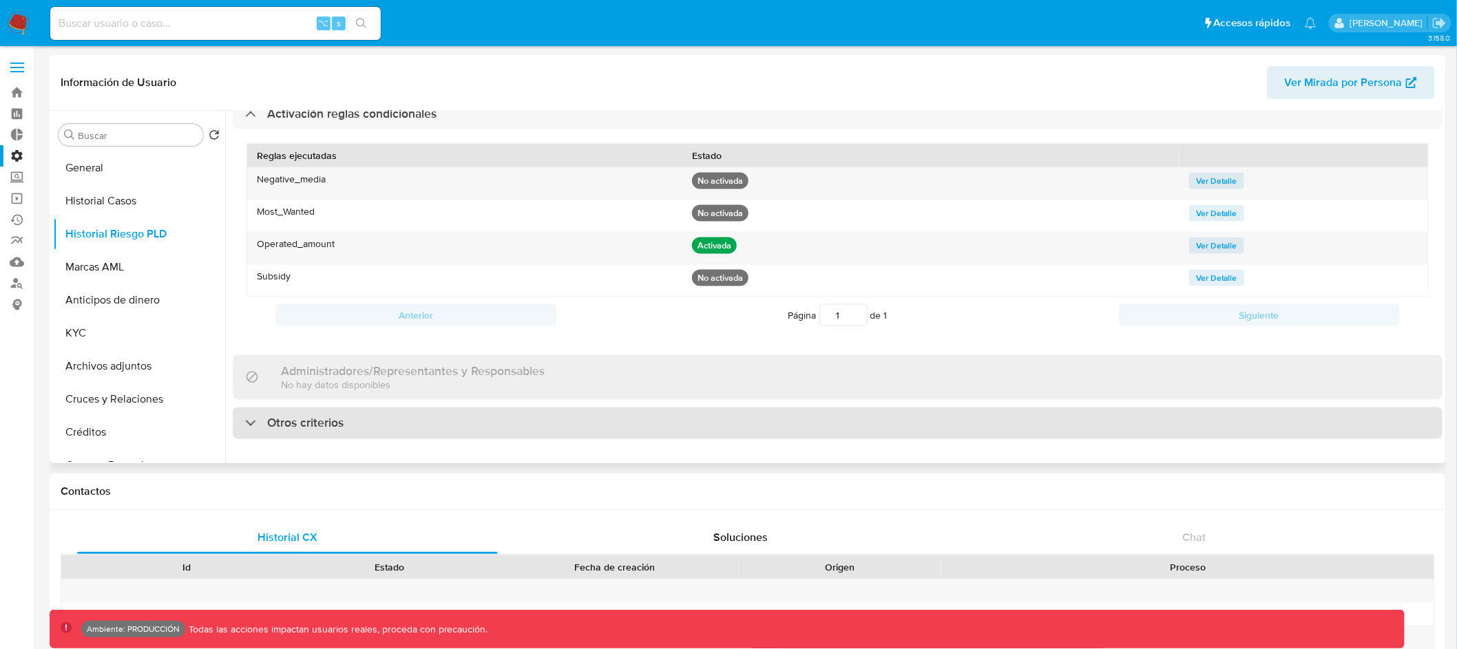
click at [1029, 408] on div "Otros criterios" at bounding box center [838, 424] width 1210 height 32
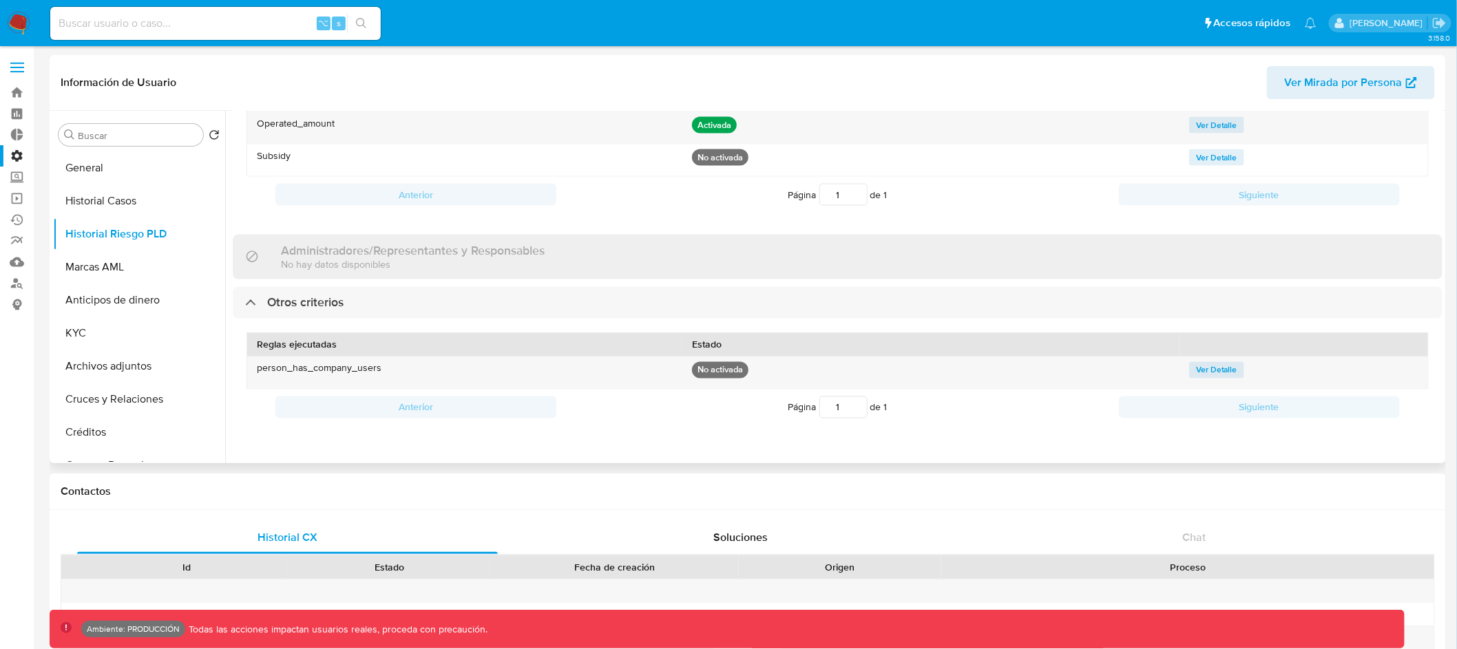
scroll to position [872, 0]
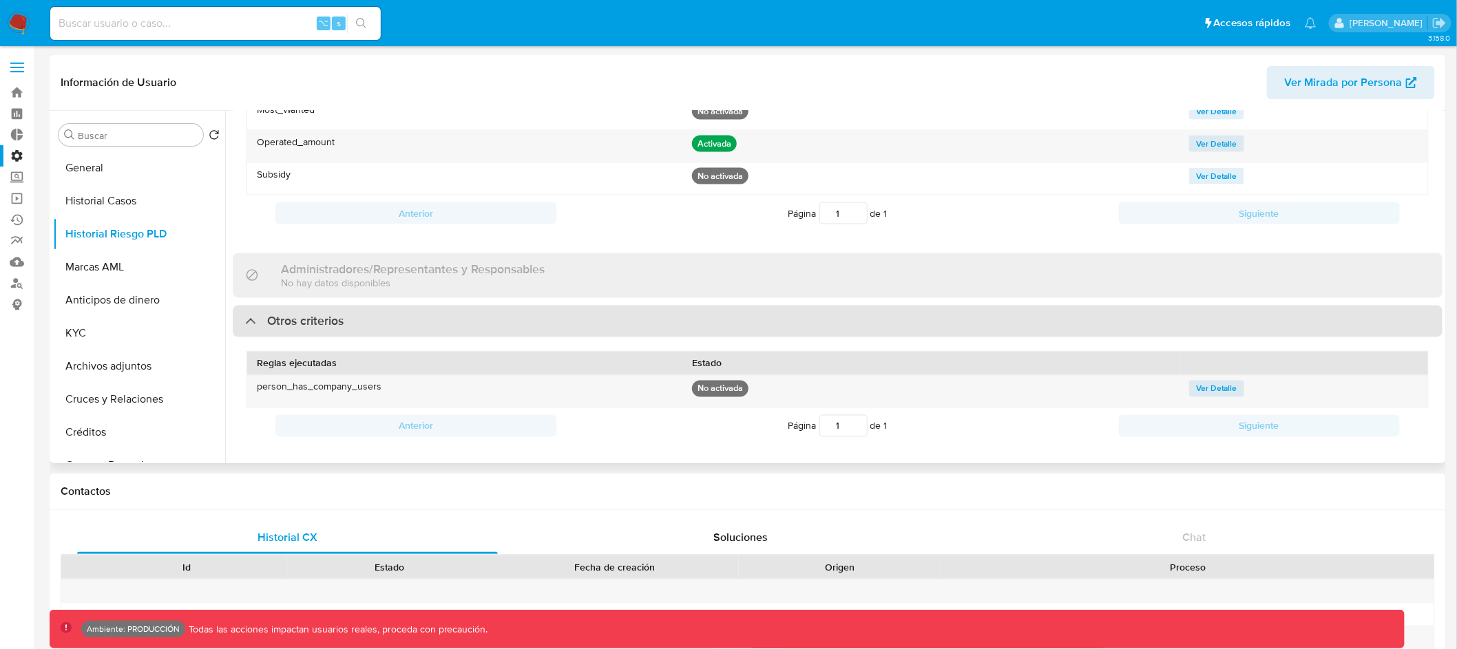
click at [1019, 327] on div "Otros criterios" at bounding box center [838, 322] width 1210 height 32
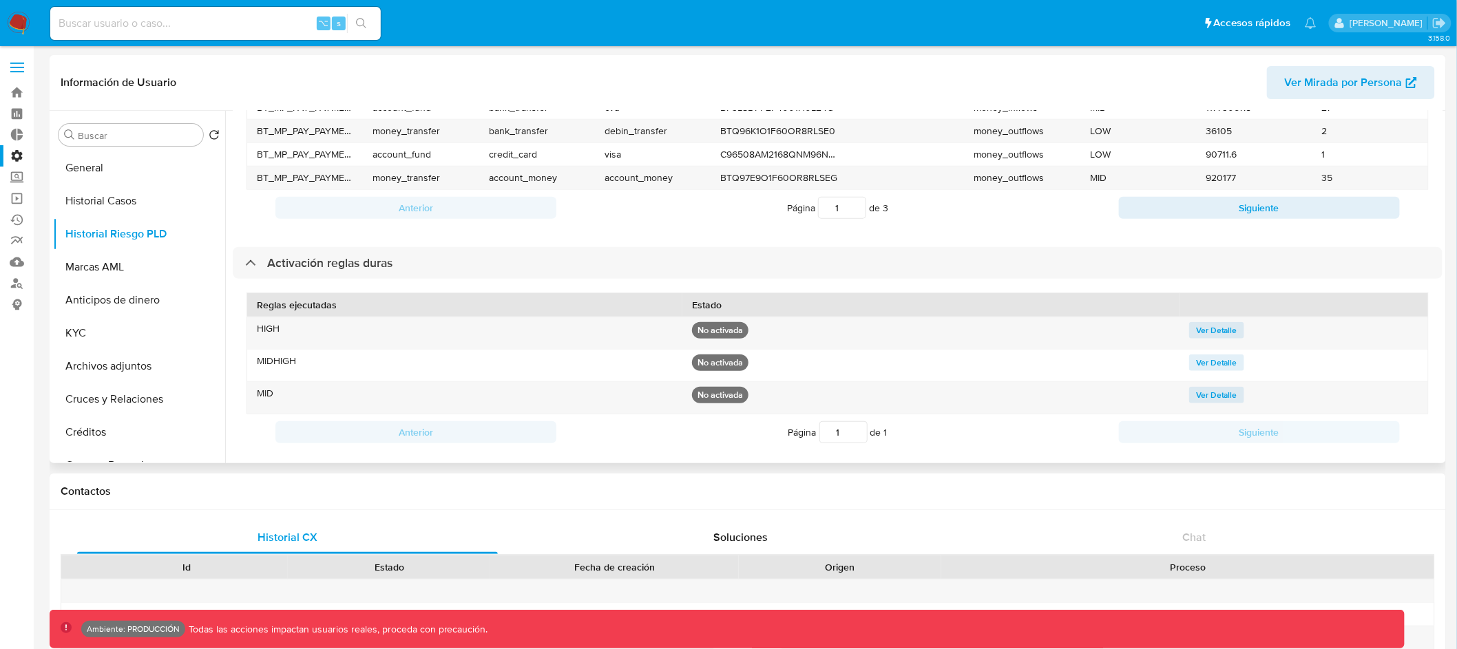
scroll to position [388, 0]
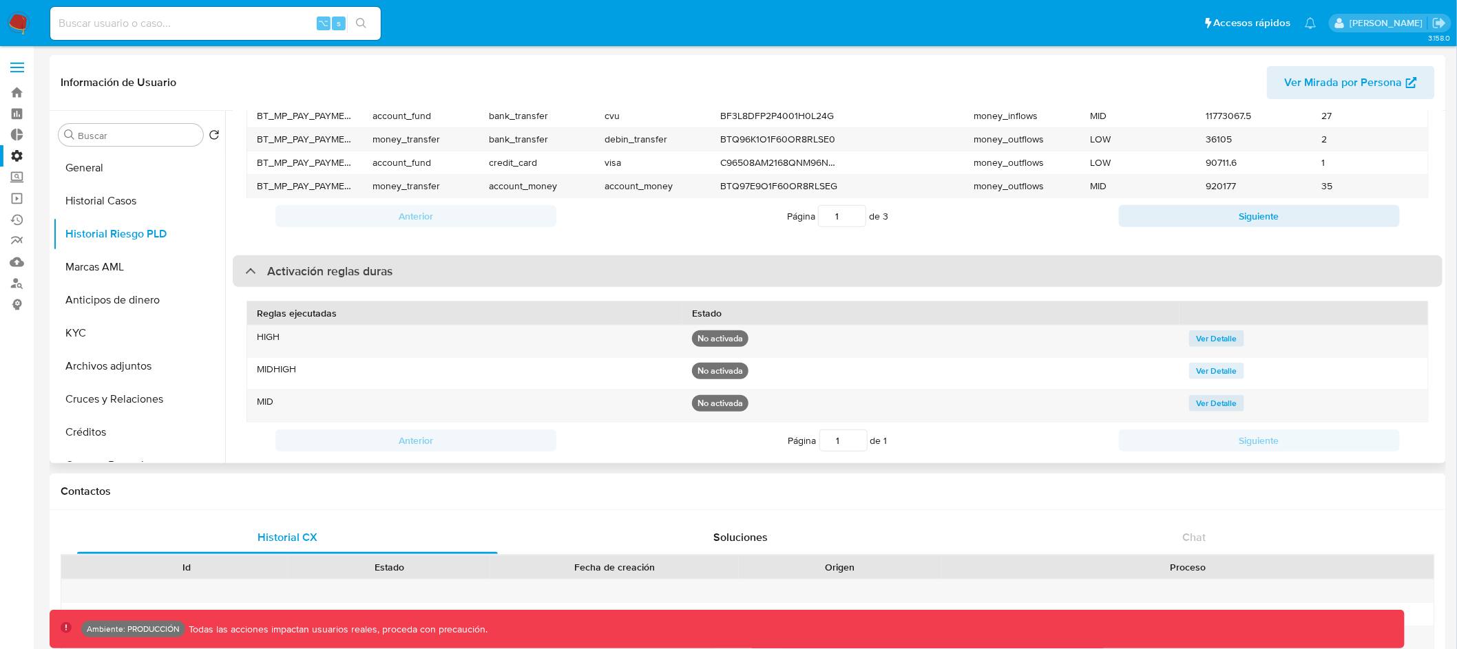
click at [1018, 278] on div "Activación reglas duras" at bounding box center [838, 271] width 1210 height 32
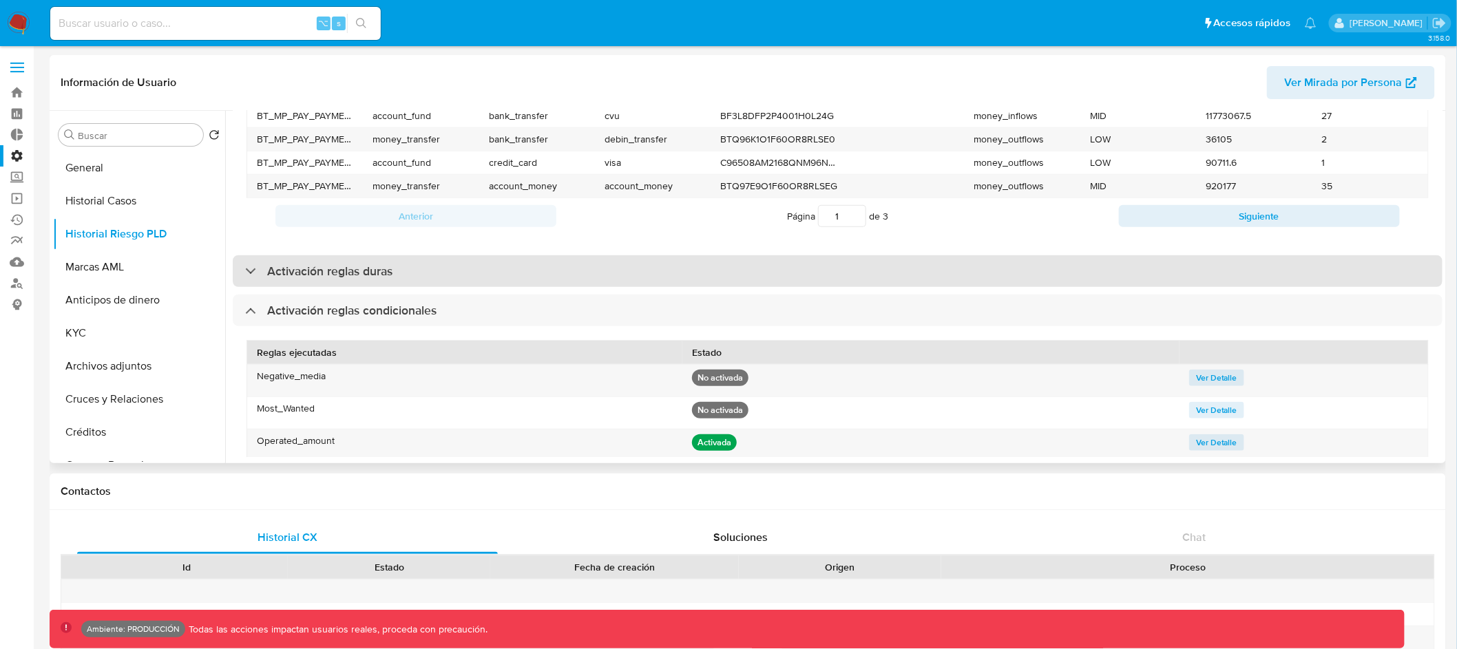
scroll to position [79, 0]
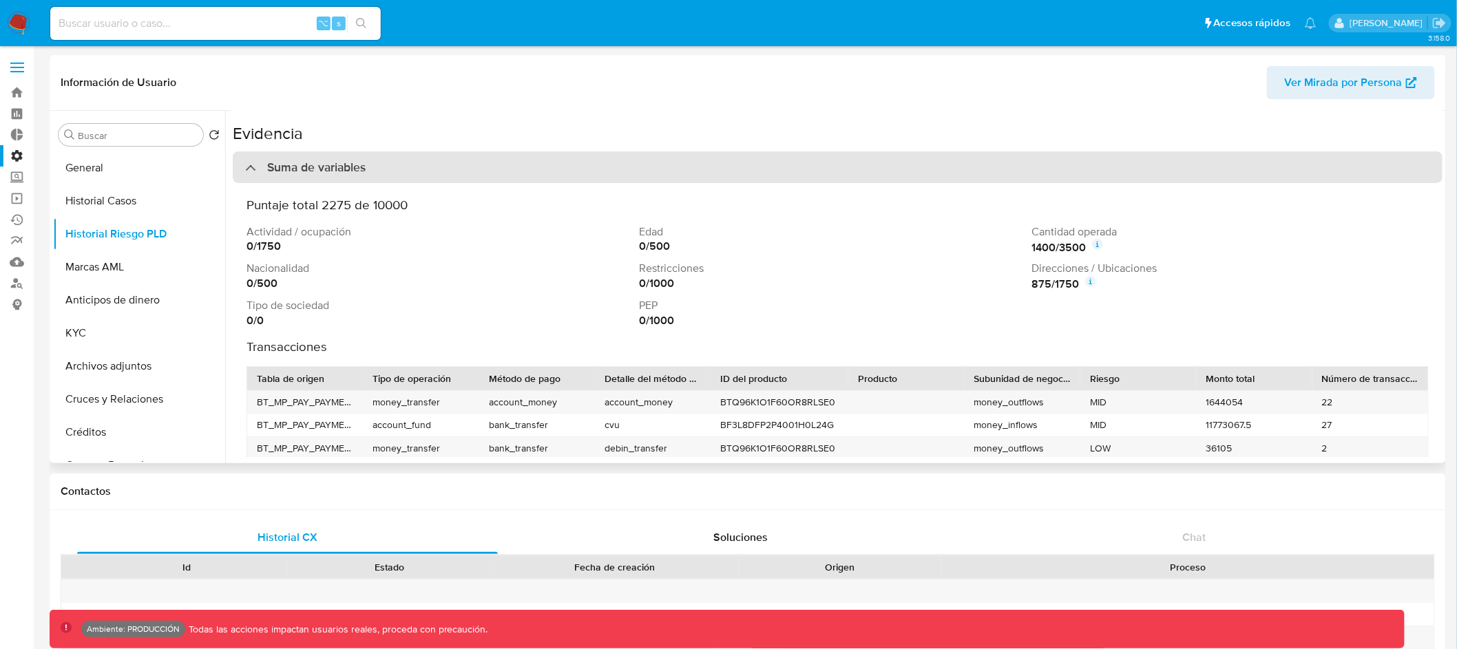
click at [1033, 164] on div "Suma de variables" at bounding box center [838, 167] width 1210 height 32
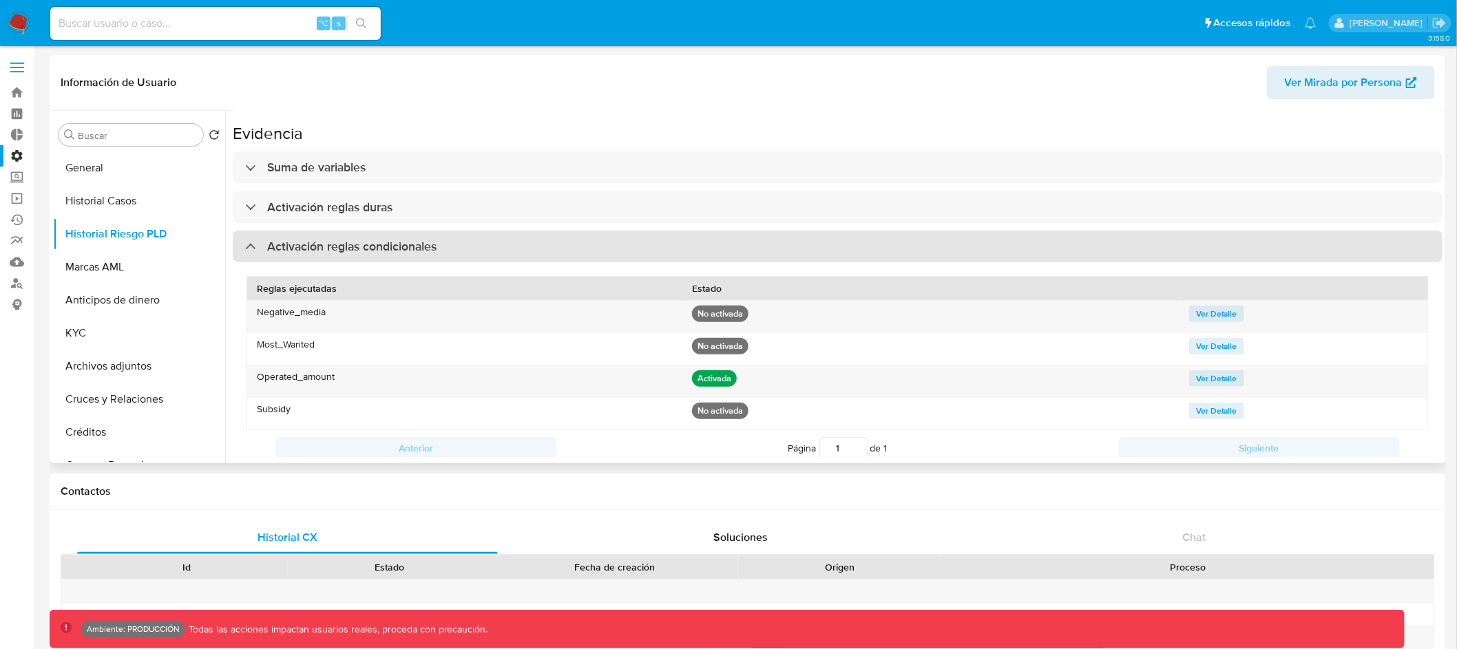
click at [981, 244] on div "Activación reglas condicionales" at bounding box center [838, 247] width 1210 height 32
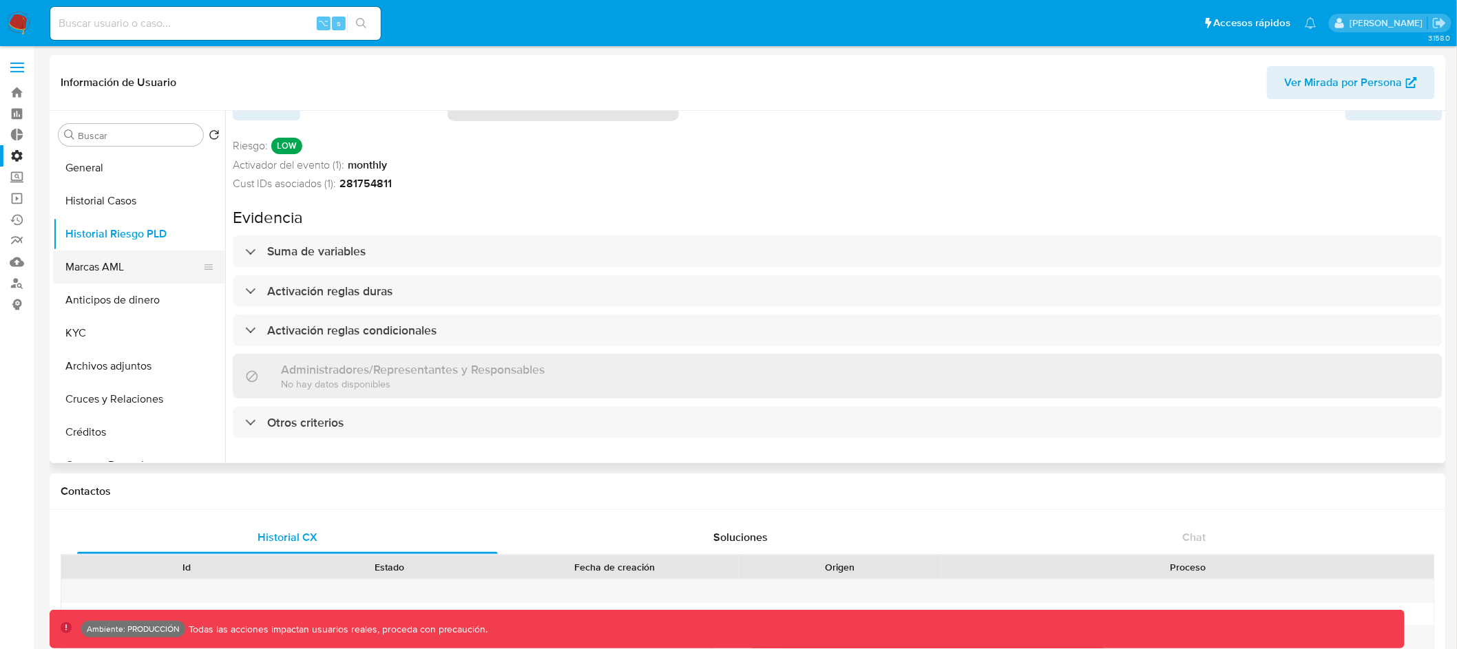
click at [148, 264] on button "Marcas AML" at bounding box center [133, 267] width 161 height 33
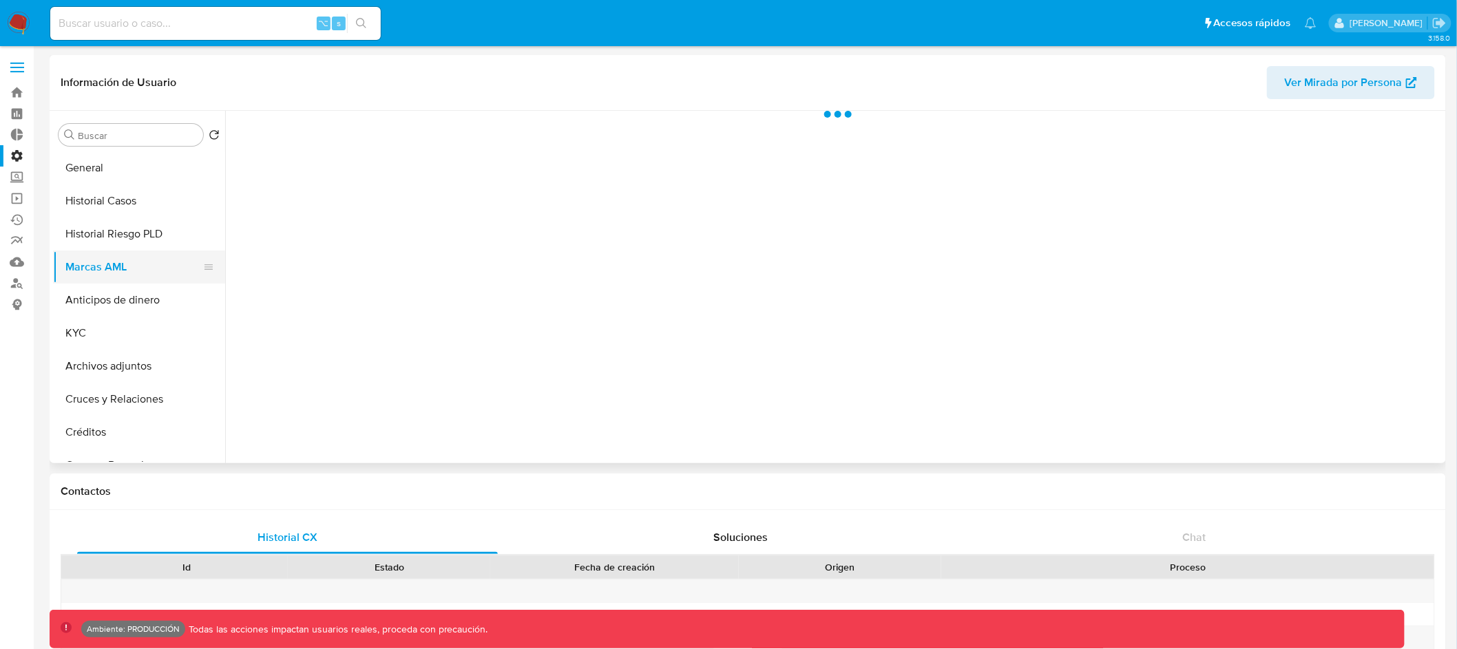
scroll to position [0, 0]
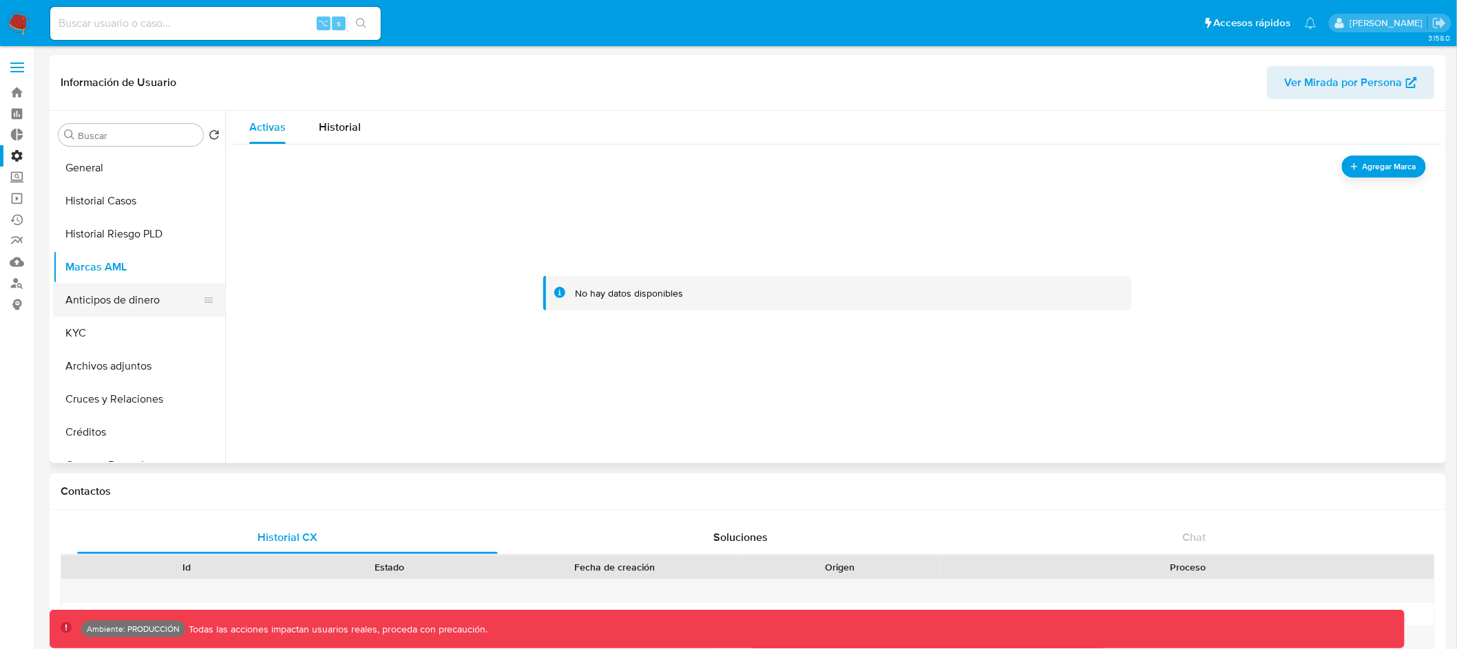
click at [147, 297] on button "Anticipos de dinero" at bounding box center [133, 300] width 161 height 33
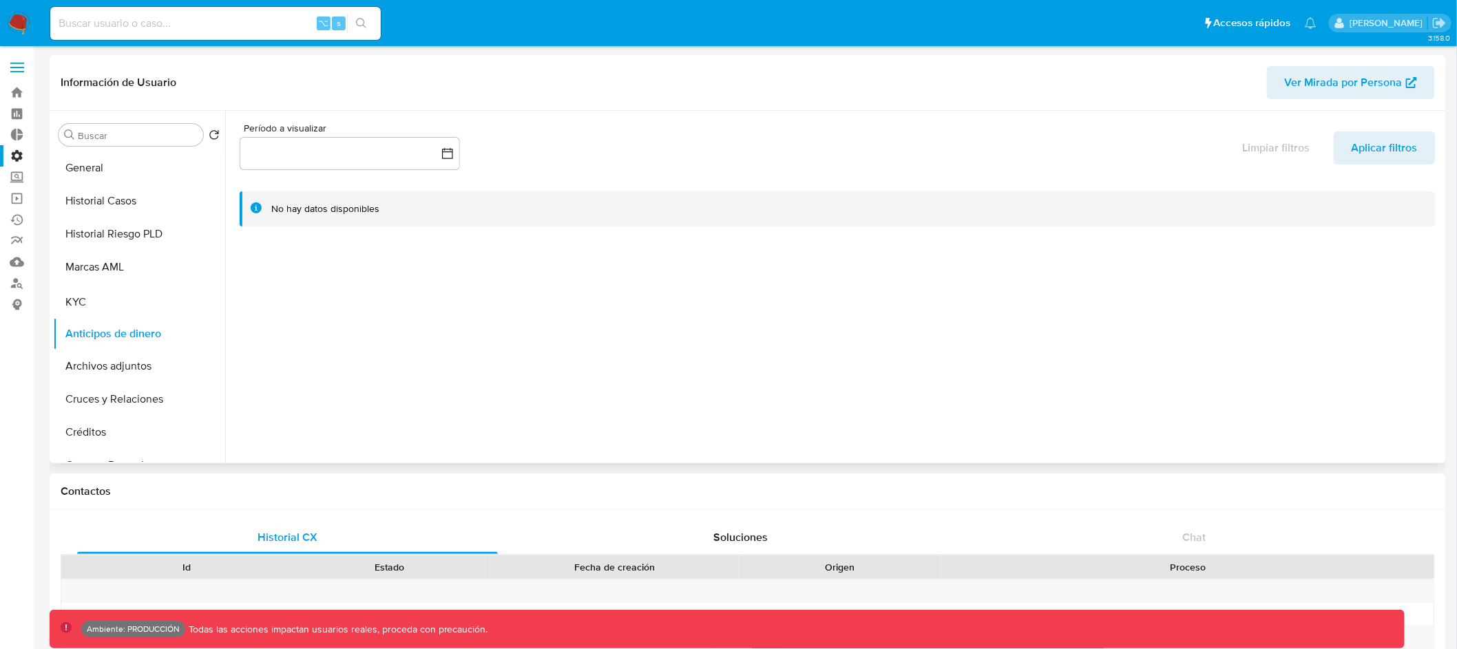
drag, startPoint x: 202, startPoint y: 333, endPoint x: 202, endPoint y: 300, distance: 33.1
click at [202, 300] on ul "General Historial Casos Historial Riesgo PLD Marcas AML Anticipos de dinero KYC…" at bounding box center [139, 306] width 172 height 311
click at [162, 293] on button "KYC" at bounding box center [133, 300] width 161 height 33
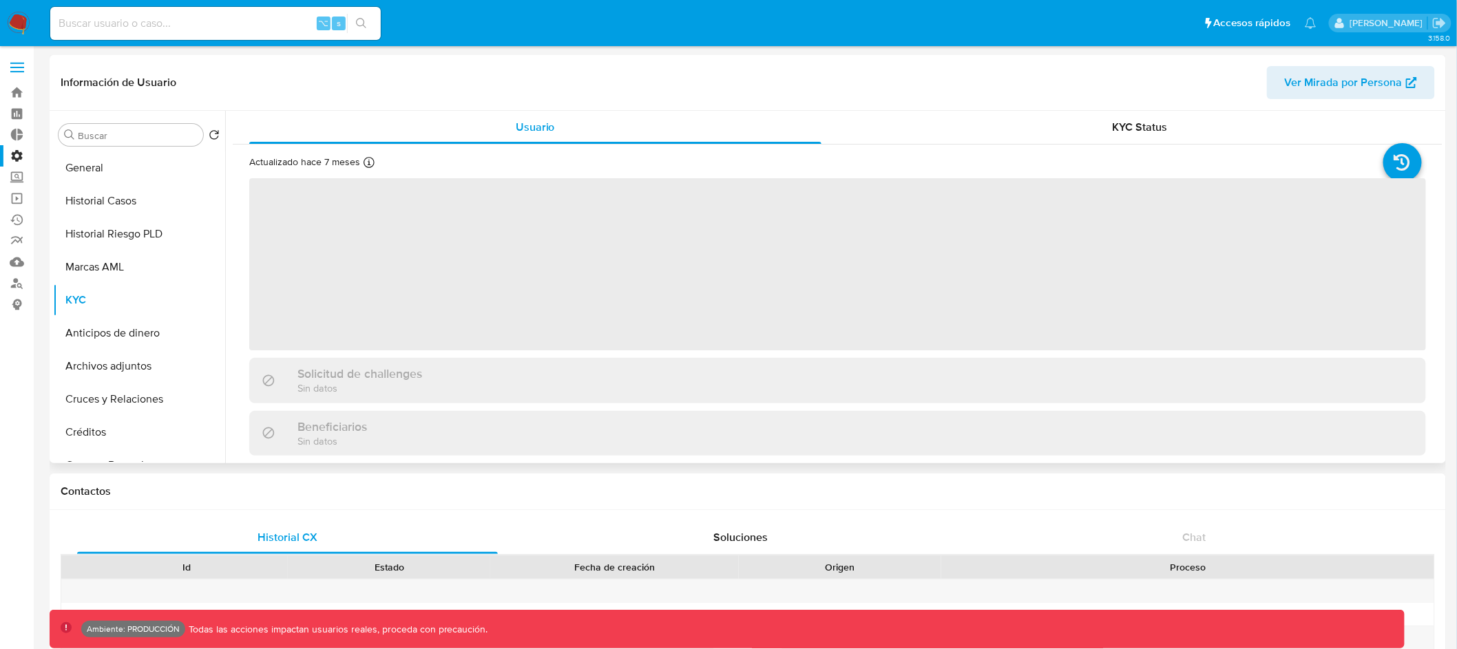
click at [235, 377] on div "Actualizado hace 7 meses Creado: [DATE] 14:02:56 Actualizado: [DATE] 02:02:38 ‌…" at bounding box center [838, 498] width 1210 height 706
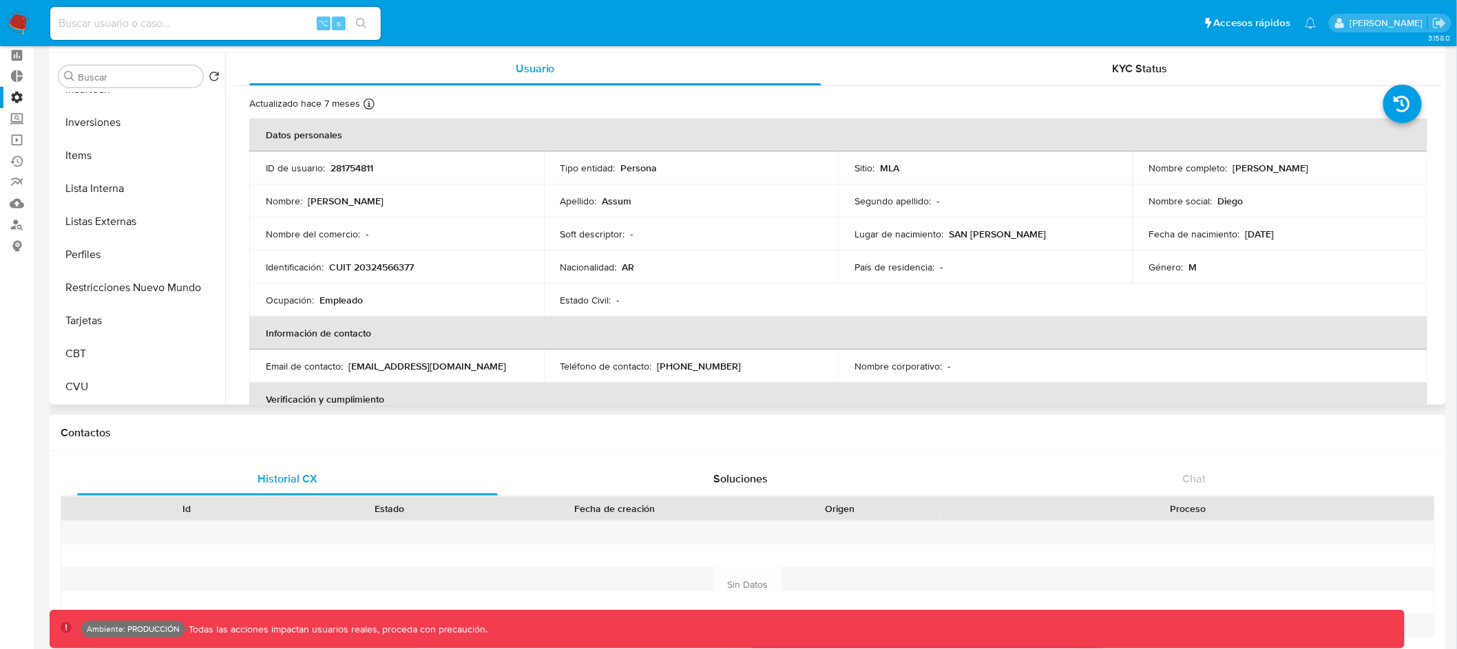
scroll to position [134, 0]
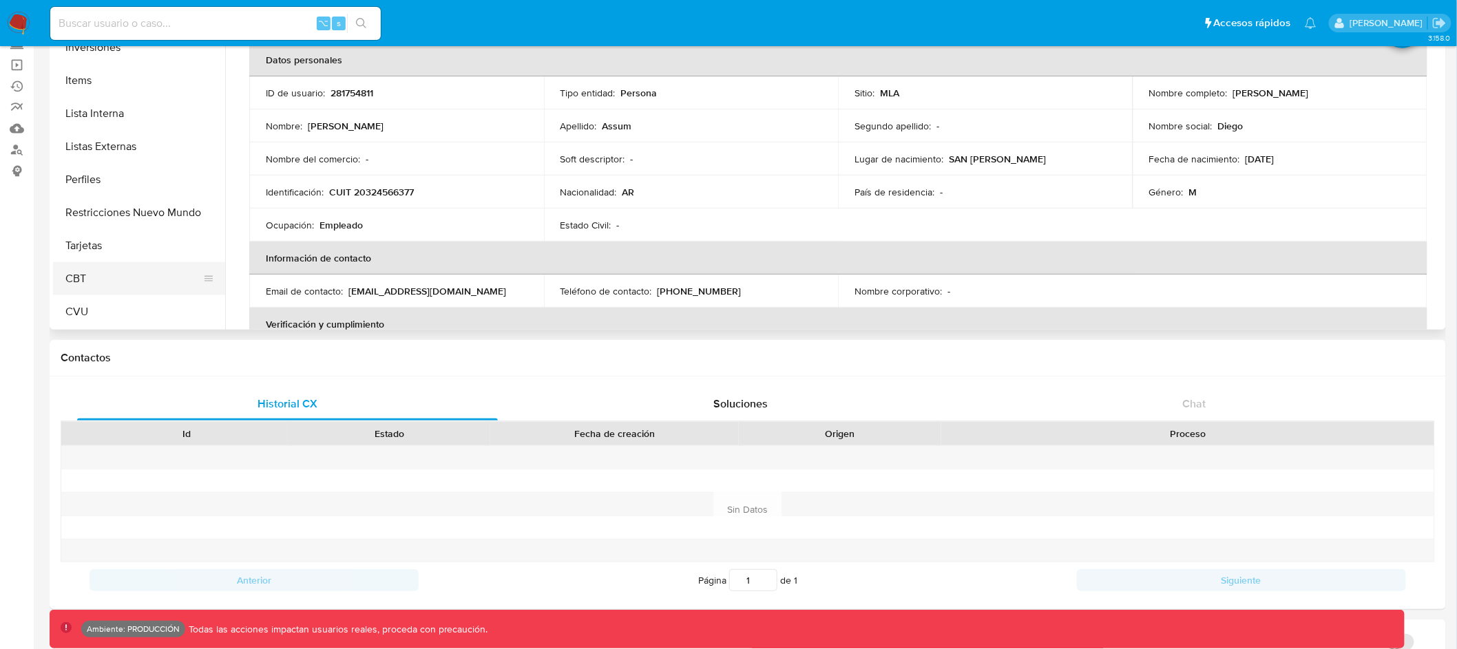
click at [149, 286] on button "CBT" at bounding box center [133, 278] width 161 height 33
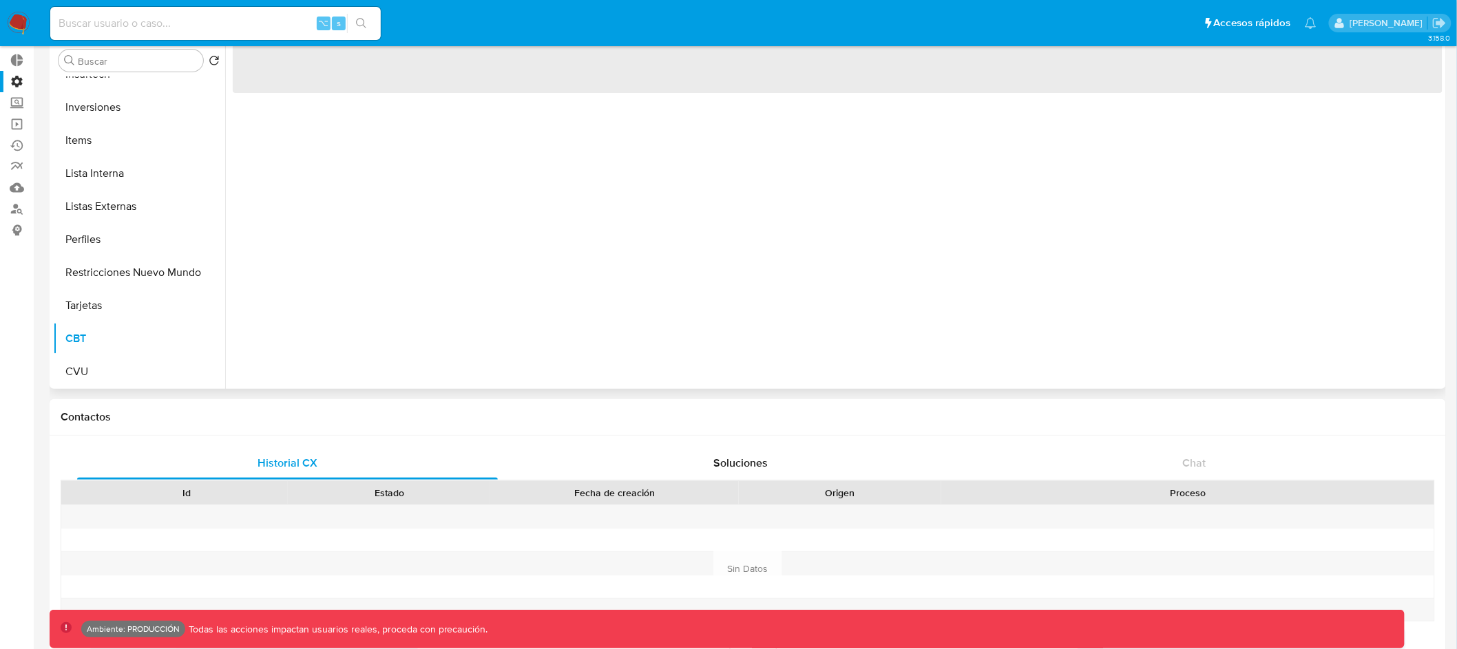
scroll to position [0, 0]
